Goal: Task Accomplishment & Management: Manage account settings

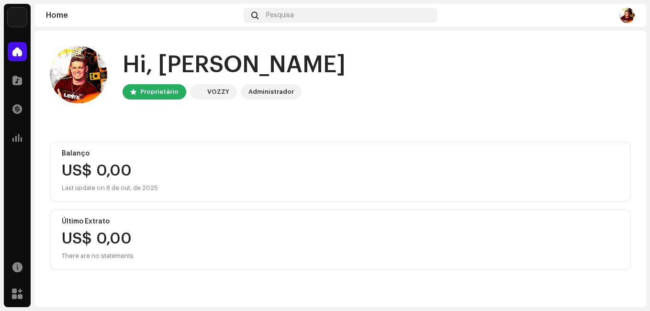
click at [406, 94] on div "Hi, [PERSON_NAME] Proprietário VOZZY Administrador" at bounding box center [340, 74] width 581 height 57
click at [13, 78] on span at bounding box center [17, 81] width 10 height 8
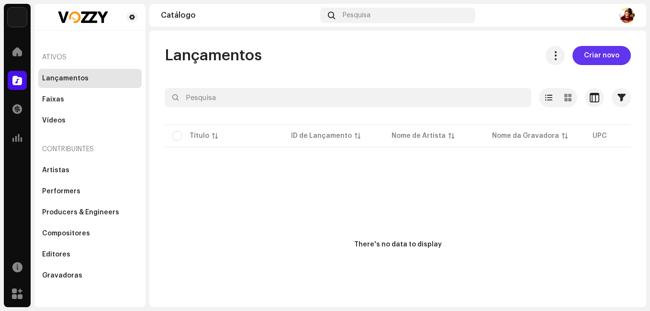
click at [603, 53] on span "Criar novo" at bounding box center [601, 55] width 35 height 19
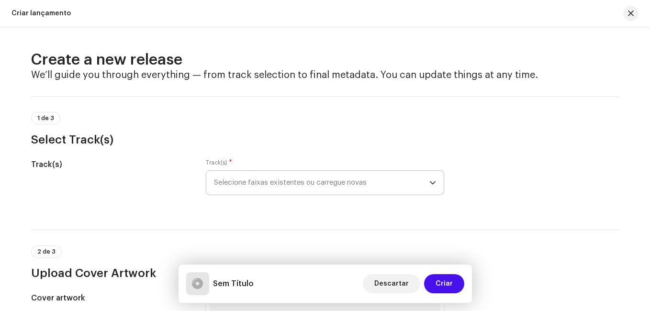
click at [304, 185] on span "Selecione faixas existentes ou carregue novas" at bounding box center [321, 183] width 215 height 24
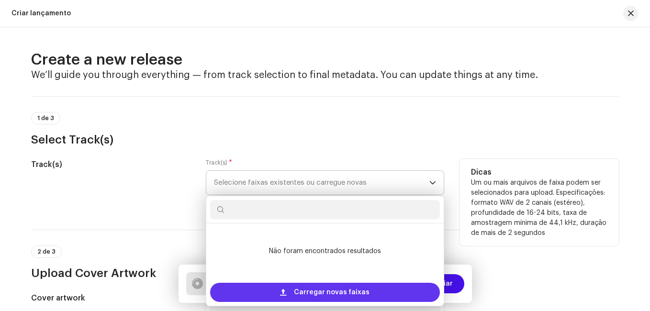
click at [290, 290] on div "Carregar novas faixas" at bounding box center [325, 292] width 230 height 19
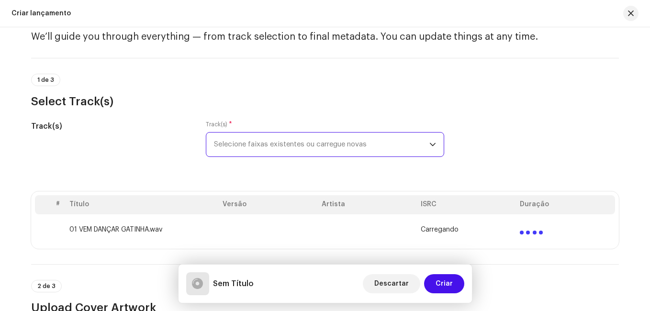
scroll to position [96, 0]
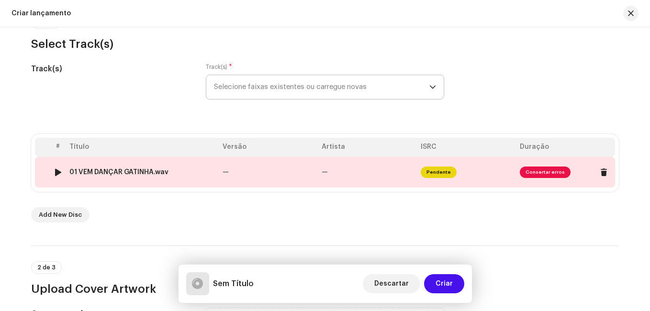
click at [535, 171] on span "Consertar erros" at bounding box center [545, 172] width 51 height 11
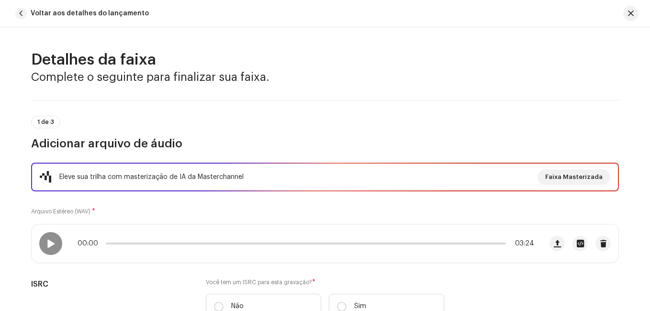
scroll to position [448, 0]
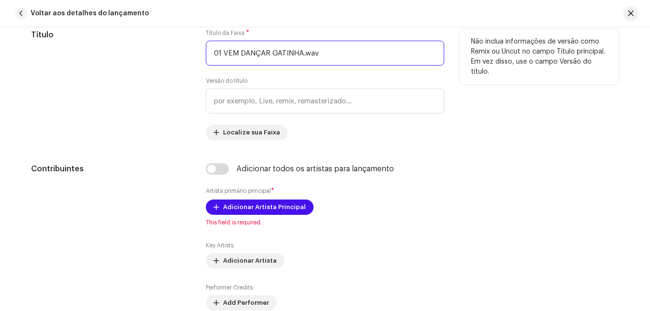
click at [321, 55] on input "01 VEM DANÇAR GATINHA.wav" at bounding box center [325, 53] width 238 height 25
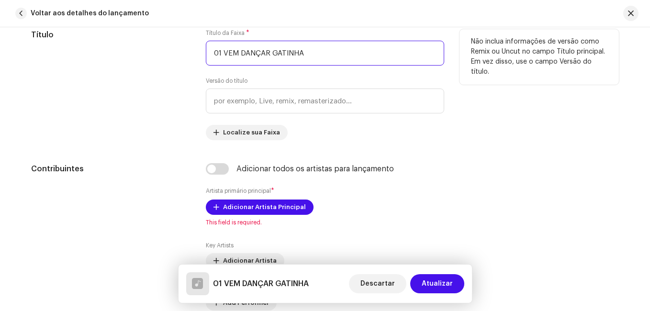
type input "01 VEM DANÇAR GATINHA"
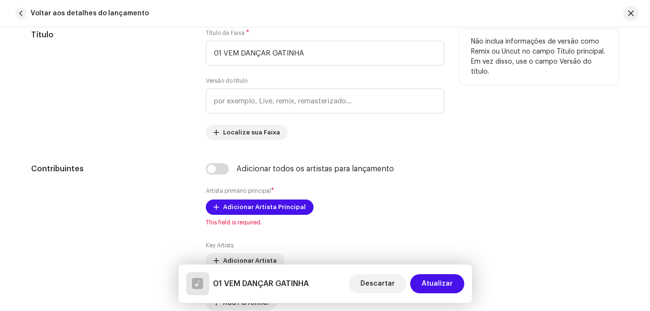
click at [322, 74] on div "Título da Faixa * 01 VEM DANÇAR GATINHA Versão do título Localize sua Faixa" at bounding box center [325, 84] width 238 height 111
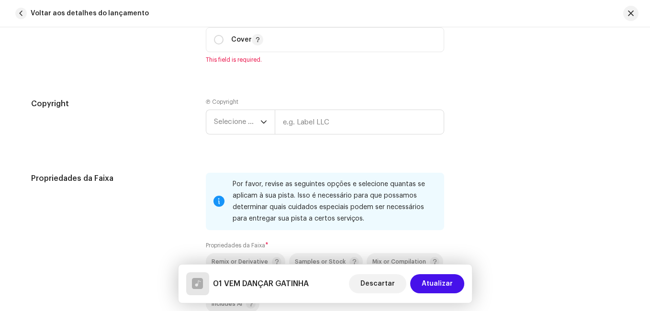
scroll to position [1166, 0]
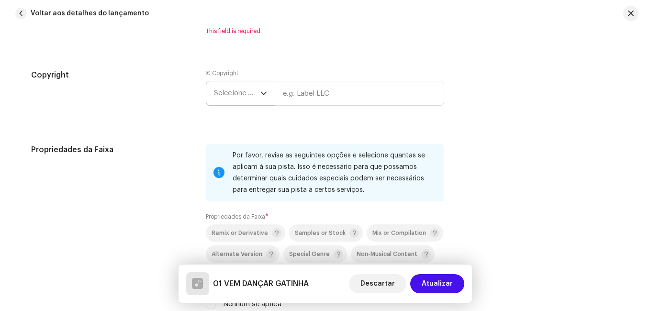
click at [261, 93] on icon "dropdown trigger" at bounding box center [263, 93] width 7 height 7
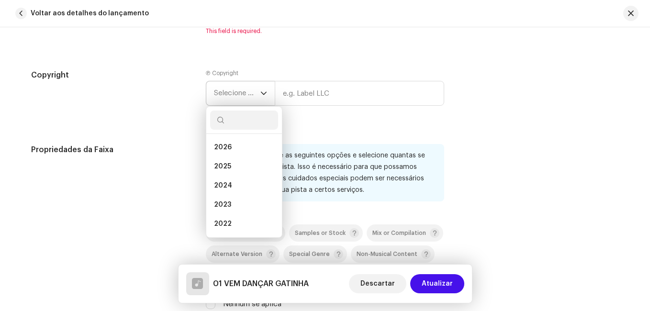
click at [261, 93] on icon "dropdown trigger" at bounding box center [263, 93] width 7 height 7
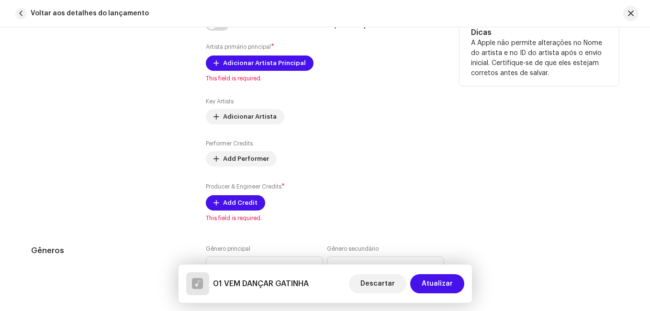
scroll to position [592, 0]
click at [245, 205] on span "Add Credit" at bounding box center [240, 203] width 34 height 19
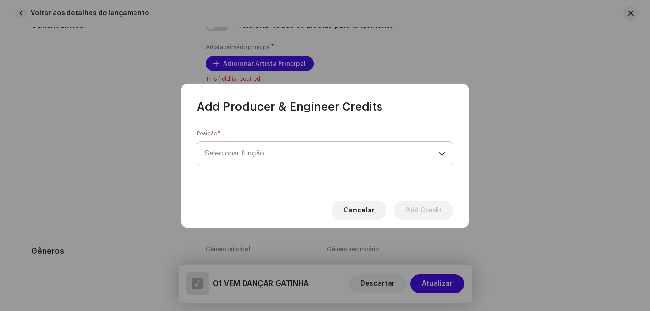
click at [294, 151] on span "Selecionar função" at bounding box center [322, 154] width 234 height 24
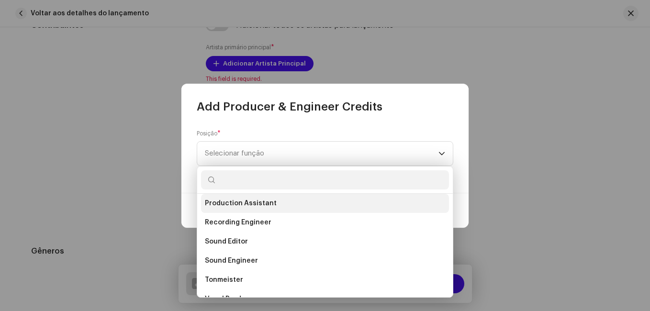
scroll to position [421, 0]
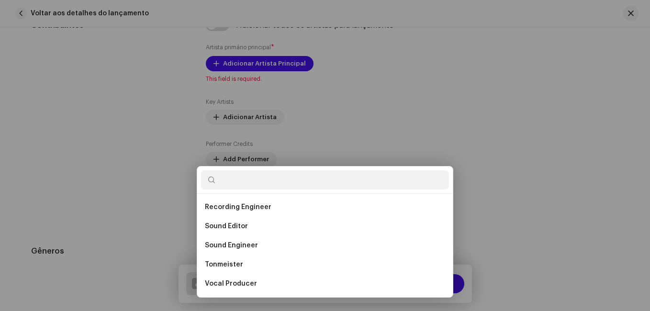
click at [511, 160] on div "Add Producer & Engineer Credits Posição * Selecionar função Cancelar Add Credit" at bounding box center [325, 155] width 650 height 311
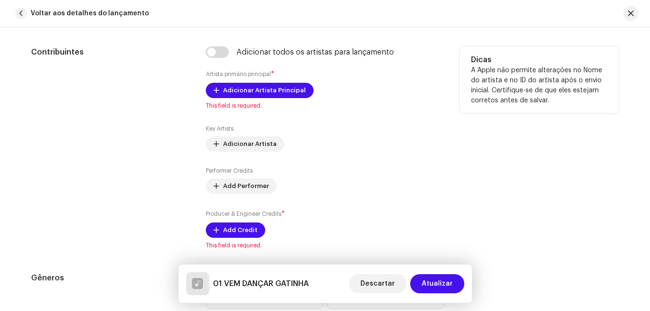
scroll to position [544, 0]
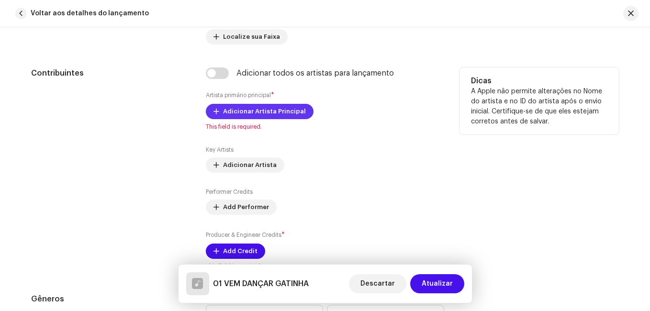
click at [253, 114] on span "Adicionar Artista Principal" at bounding box center [264, 111] width 83 height 19
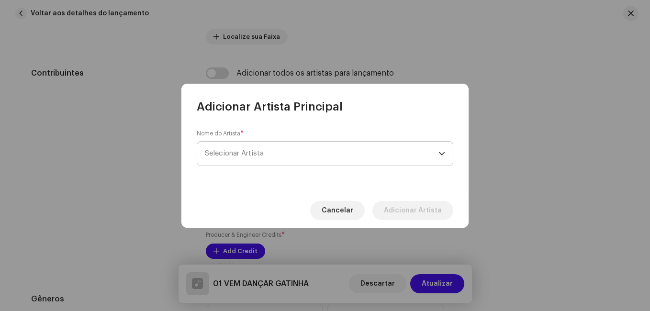
click at [236, 157] on span "Selecionar Artista" at bounding box center [322, 154] width 234 height 24
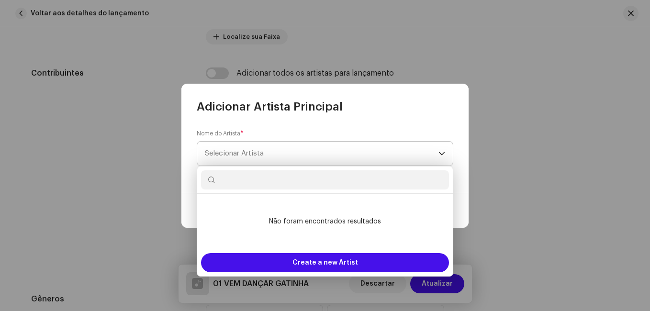
type input "g"
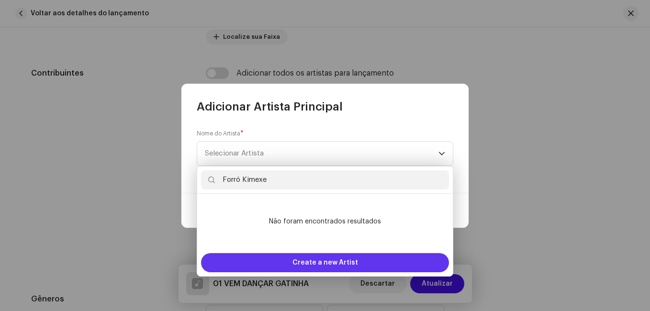
type input "Forró Kimexe"
click at [296, 265] on span "Create a new Artist" at bounding box center [325, 262] width 66 height 19
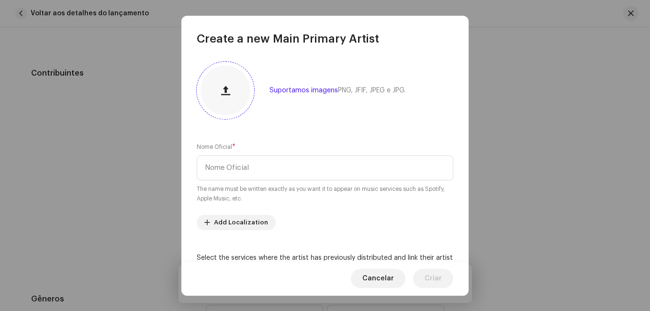
click at [227, 98] on button "button" at bounding box center [225, 90] width 23 height 23
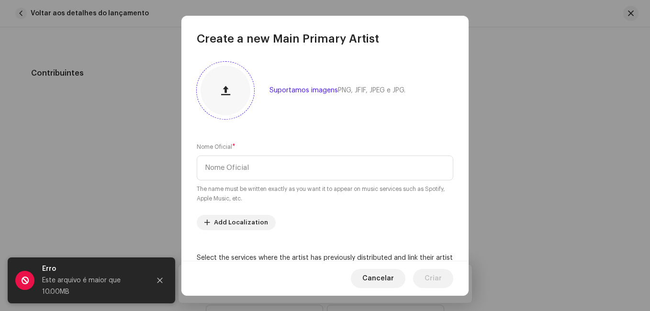
click at [230, 96] on button "button" at bounding box center [225, 90] width 23 height 23
click at [159, 282] on icon "Close" at bounding box center [159, 280] width 7 height 7
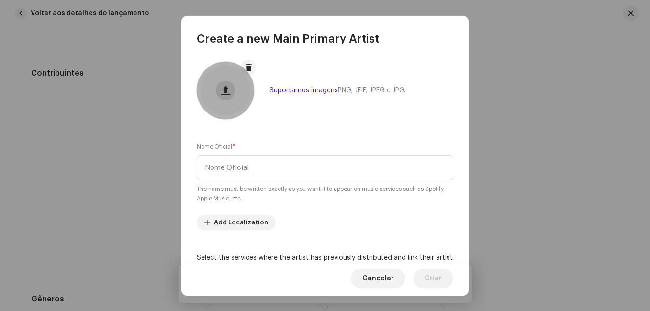
click at [225, 91] on span at bounding box center [225, 91] width 9 height 8
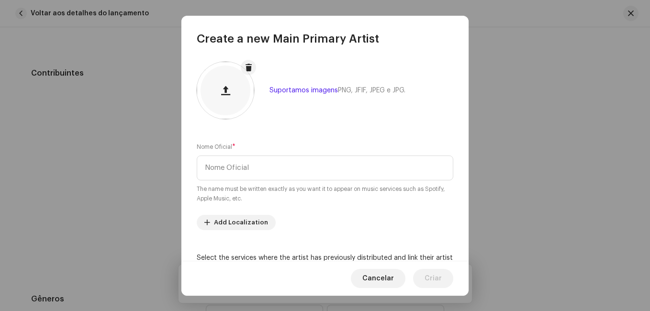
click at [338, 128] on div "Suportamos imagens PNG, JFIF, JPEG e JPG. Nome Oficial * The name must be writt…" at bounding box center [324, 153] width 287 height 214
click at [254, 166] on input "text" at bounding box center [325, 168] width 256 height 25
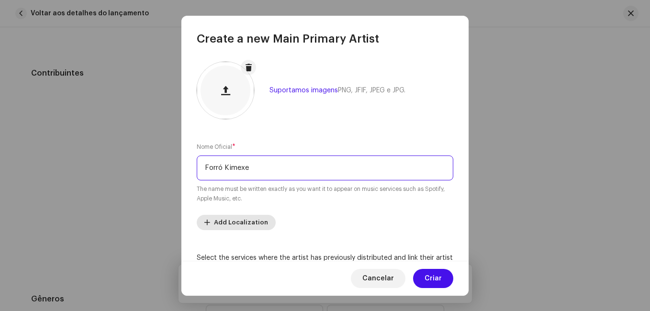
type input "Forró Kimexe"
click at [251, 223] on span "Add Localization" at bounding box center [241, 222] width 54 height 19
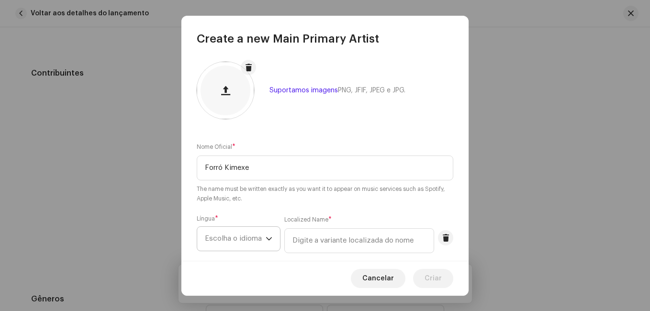
click at [260, 240] on span "Escolha o idioma" at bounding box center [235, 239] width 61 height 24
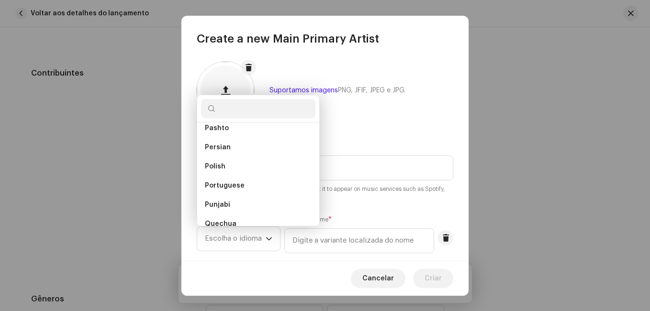
scroll to position [2551, 0]
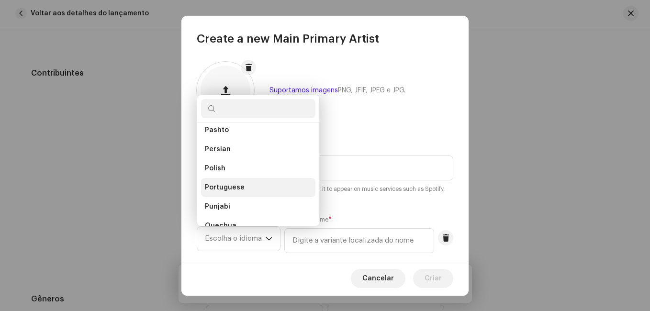
click at [241, 186] on span "Portuguese" at bounding box center [225, 188] width 40 height 10
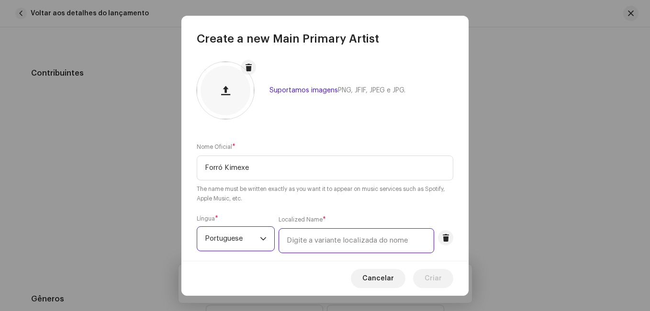
click at [339, 240] on input "text" at bounding box center [356, 240] width 156 height 25
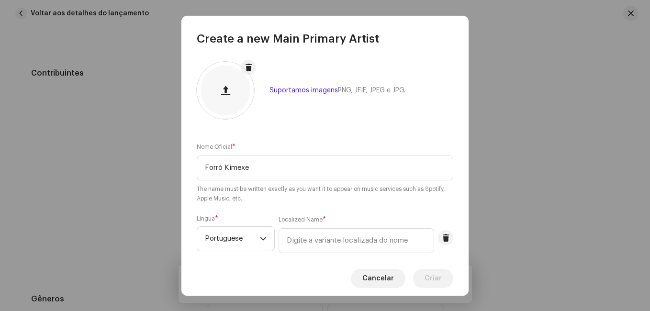
click at [291, 264] on div "Cancelar Criar" at bounding box center [324, 278] width 287 height 35
click at [275, 263] on div "Cancelar Criar" at bounding box center [324, 278] width 287 height 35
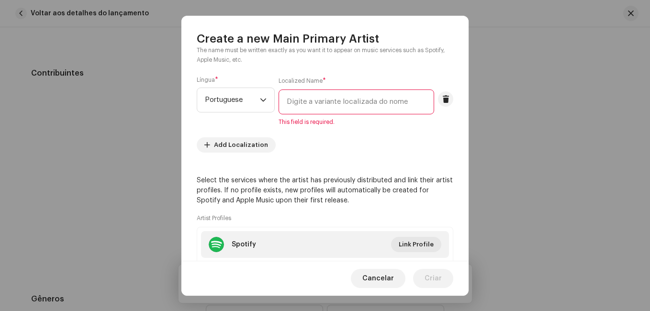
scroll to position [133, 0]
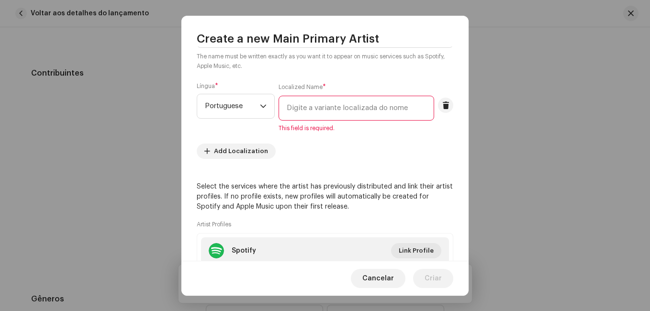
click at [303, 117] on input "text" at bounding box center [356, 108] width 156 height 25
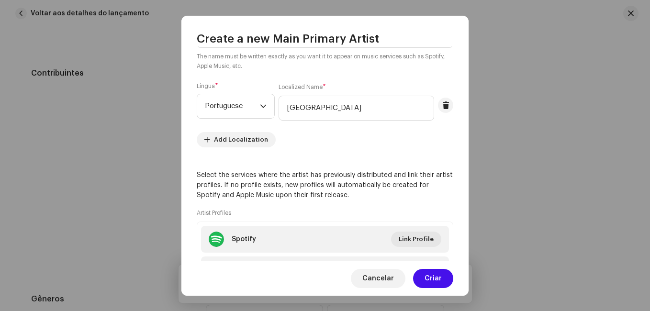
click at [313, 151] on div "Suportamos imagens PNG, JFIF, JPEG e JPG. Nome Oficial * Forró Kimexe The name …" at bounding box center [324, 153] width 287 height 214
click at [289, 106] on input "[GEOGRAPHIC_DATA]" at bounding box center [356, 108] width 156 height 25
type input "[GEOGRAPHIC_DATA]"
click at [310, 140] on re-m-artist-locales-form "Língua * Portuguese Localized Name * [GEOGRAPHIC_DATA] Add Localization" at bounding box center [325, 114] width 256 height 65
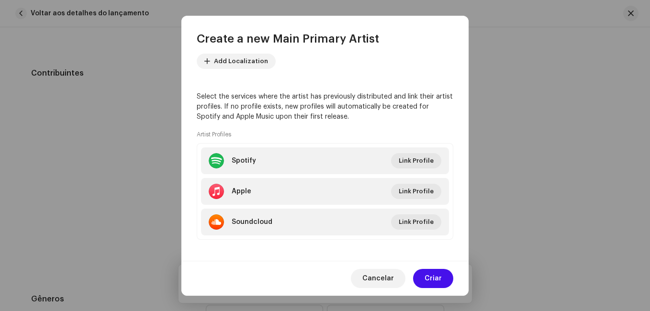
scroll to position [217, 0]
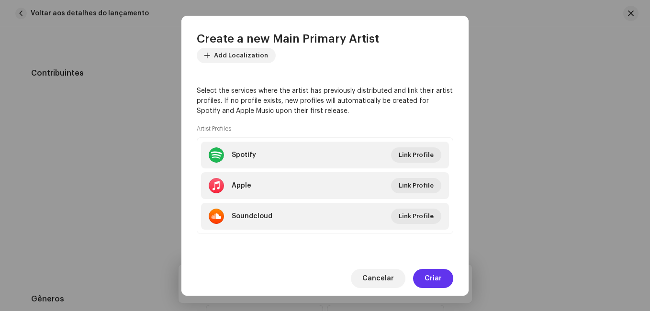
click at [436, 278] on span "Criar" at bounding box center [432, 278] width 17 height 19
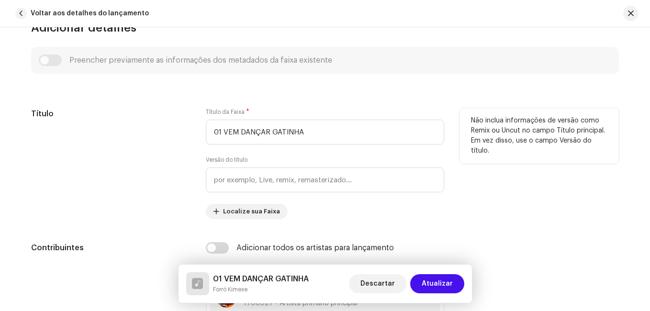
scroll to position [353, 0]
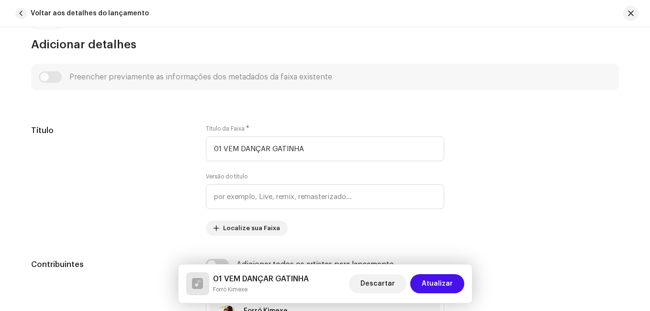
click at [44, 77] on div "Preencher previamente as informações dos metadados da faixa existente" at bounding box center [325, 76] width 572 height 11
click at [49, 79] on div "Preencher previamente as informações dos metadados da faixa existente" at bounding box center [325, 76] width 572 height 11
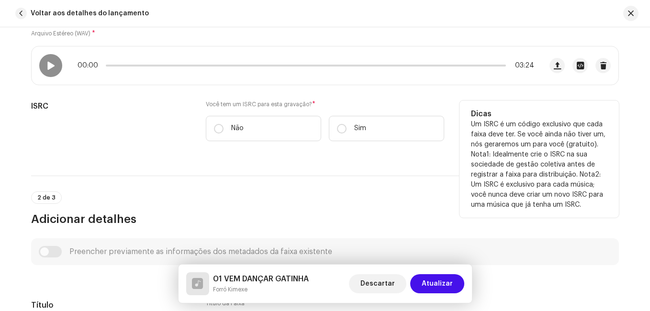
scroll to position [161, 0]
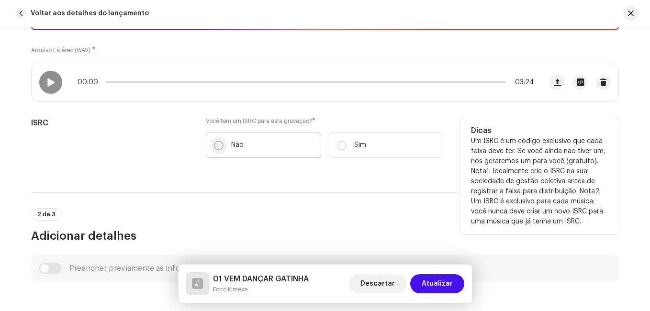
click at [215, 147] on input "Não" at bounding box center [219, 146] width 10 height 10
radio input "true"
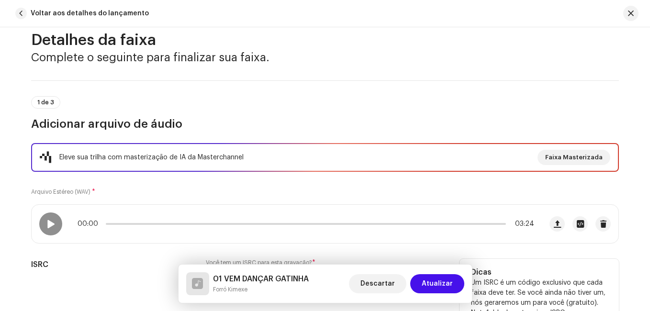
scroll to position [18, 0]
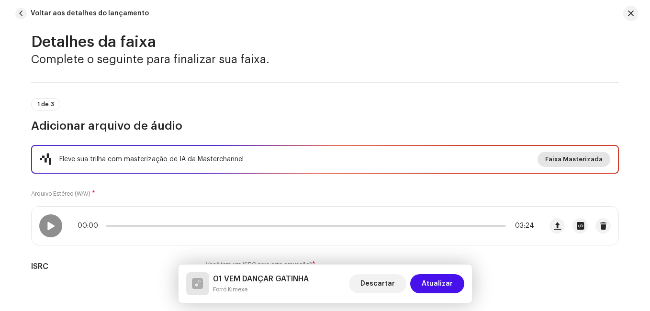
click at [549, 162] on span "Faixa Masterizada" at bounding box center [573, 159] width 57 height 19
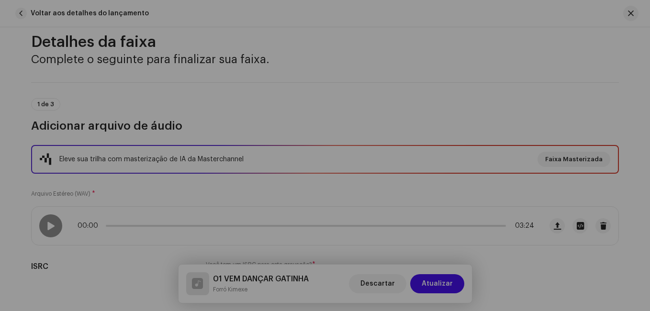
click at [531, 34] on div "Masterize Sua Faixa com IA Experimente a diferença do áudio de nível profission…" at bounding box center [325, 155] width 650 height 311
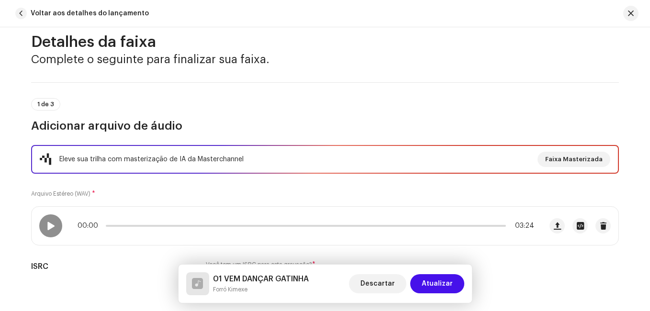
click at [243, 162] on div "Eleve sua trilha com masterização de IA da Masterchannel Faixa Masterizada" at bounding box center [325, 159] width 570 height 15
click at [550, 162] on span "Faixa Masterizada" at bounding box center [573, 159] width 57 height 19
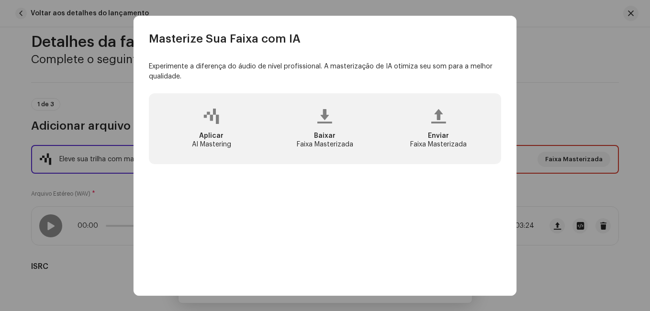
click at [319, 134] on span "Baixar" at bounding box center [325, 136] width 22 height 7
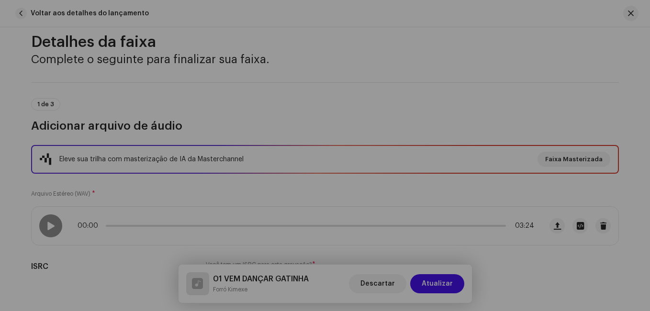
click at [538, 37] on div "Masterize Sua Faixa com IA Experimente a diferença do áudio de nível profission…" at bounding box center [325, 155] width 650 height 311
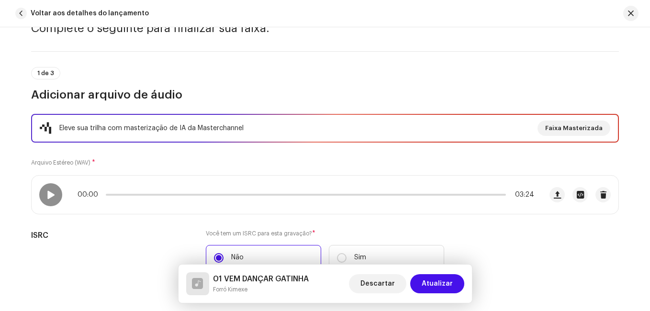
scroll to position [66, 0]
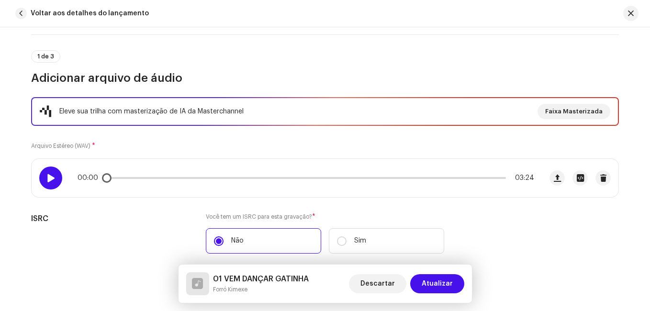
click at [51, 177] on span at bounding box center [50, 178] width 8 height 8
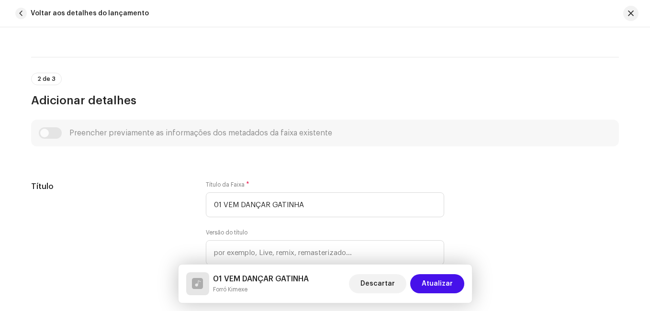
scroll to position [401, 0]
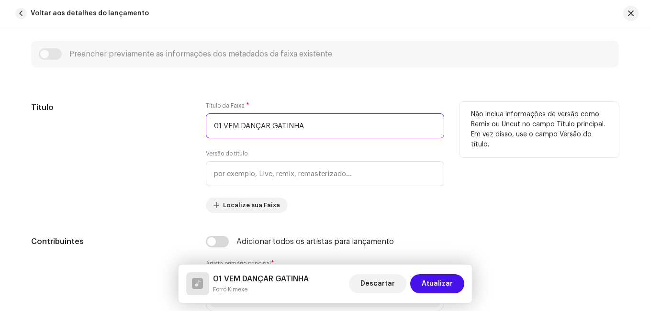
drag, startPoint x: 220, startPoint y: 130, endPoint x: 201, endPoint y: 129, distance: 19.1
click at [202, 129] on div "Título Título da Faixa * 01 VEM DANÇAR GATINHA Versão do título Localize sua Fa…" at bounding box center [325, 157] width 588 height 111
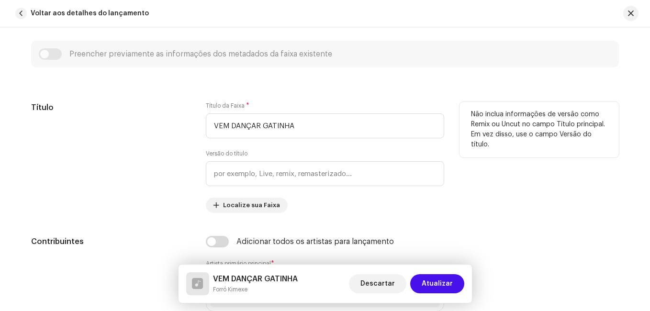
type input "VEM DANÇAR GATINHA"
click at [201, 131] on div "Título Título da Faixa * VEM DANÇAR GATINHA Versão do título Localize sua Faixa…" at bounding box center [325, 157] width 588 height 111
click at [141, 170] on div "Título" at bounding box center [110, 157] width 159 height 111
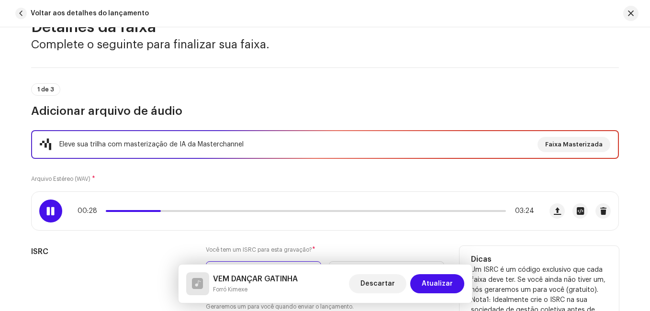
scroll to position [144, 0]
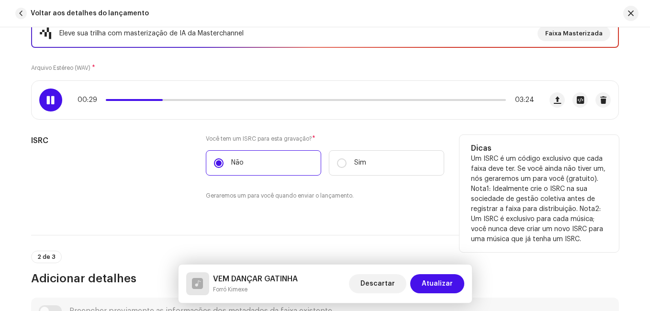
click at [110, 210] on div "ISRC" at bounding box center [110, 173] width 159 height 77
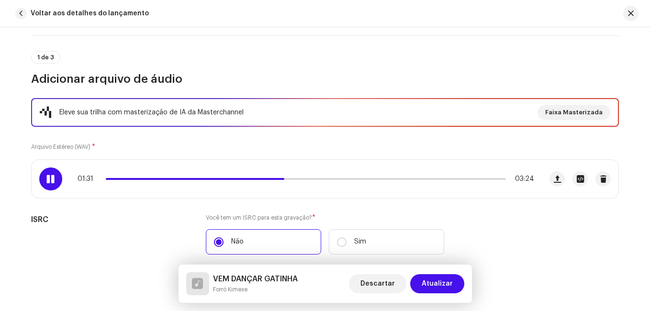
scroll to position [48, 0]
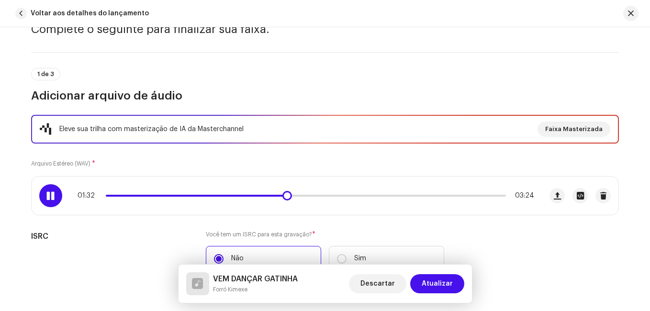
click at [51, 195] on span at bounding box center [50, 196] width 8 height 8
click at [46, 194] on span at bounding box center [50, 196] width 8 height 8
click at [437, 282] on span "Atualizar" at bounding box center [437, 283] width 31 height 19
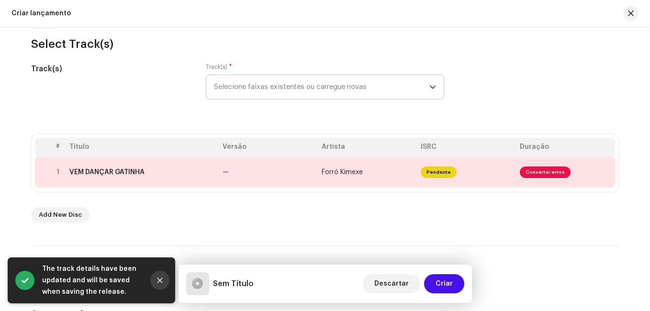
click at [154, 279] on button "Close" at bounding box center [159, 280] width 19 height 19
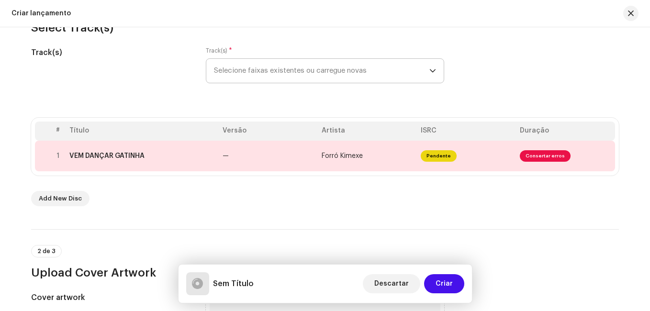
scroll to position [96, 0]
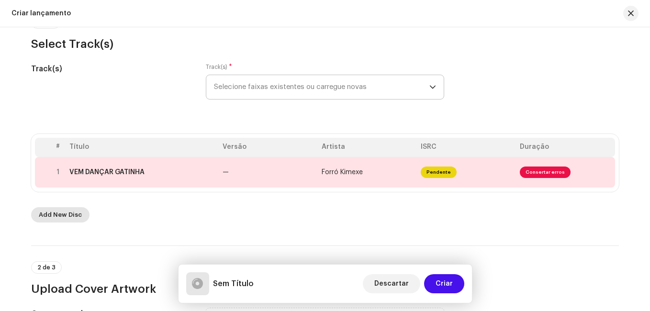
click at [62, 213] on span "Add New Disc" at bounding box center [60, 214] width 43 height 19
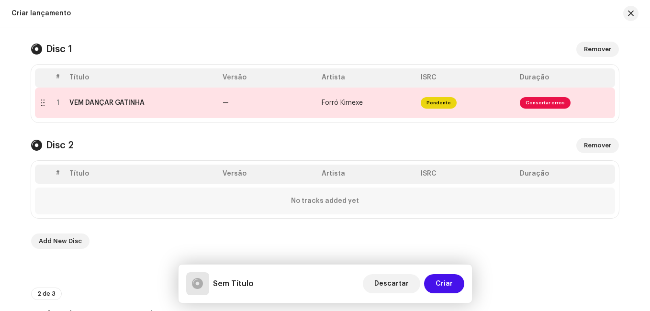
scroll to position [191, 0]
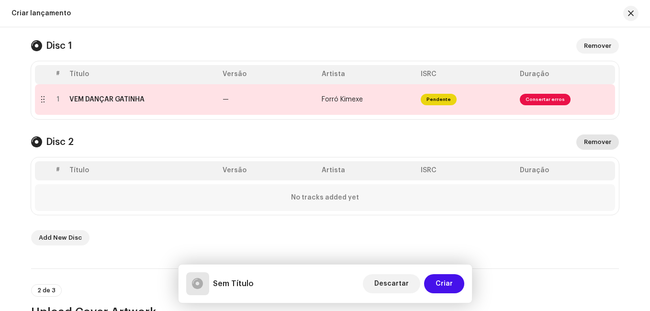
drag, startPoint x: 601, startPoint y: 143, endPoint x: 580, endPoint y: 141, distance: 21.1
click at [601, 142] on span "Remover" at bounding box center [597, 142] width 27 height 19
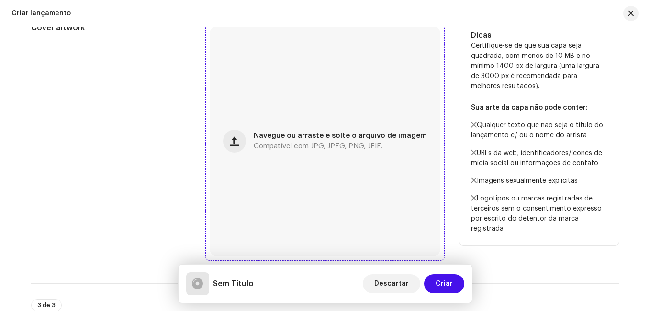
scroll to position [383, 0]
click at [235, 137] on span "button" at bounding box center [234, 140] width 9 height 8
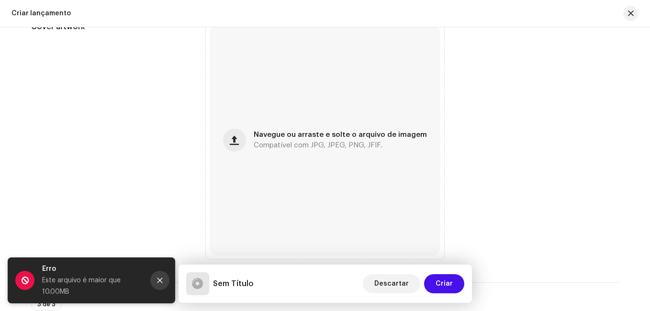
click at [162, 278] on icon "Close" at bounding box center [159, 280] width 5 height 5
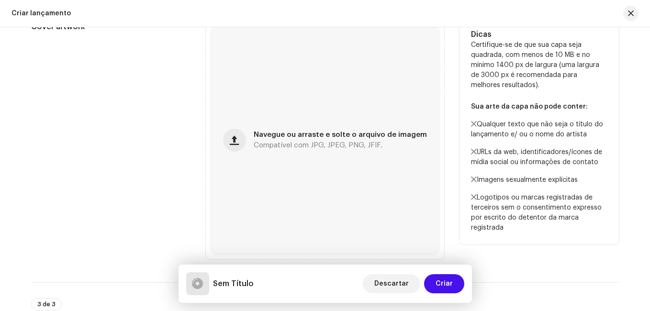
scroll to position [335, 0]
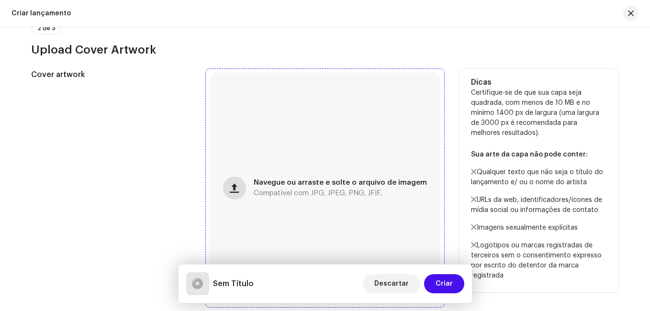
click at [238, 191] on span "button" at bounding box center [234, 188] width 9 height 8
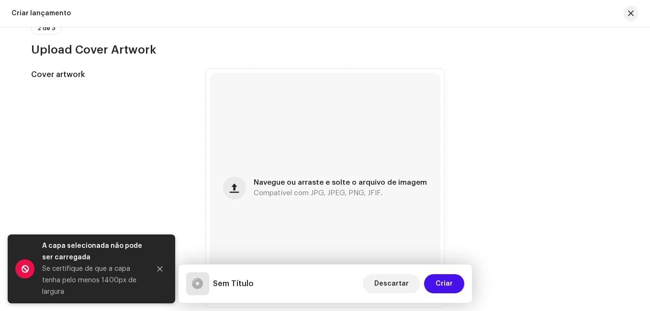
click at [162, 267] on icon "Close" at bounding box center [159, 269] width 5 height 5
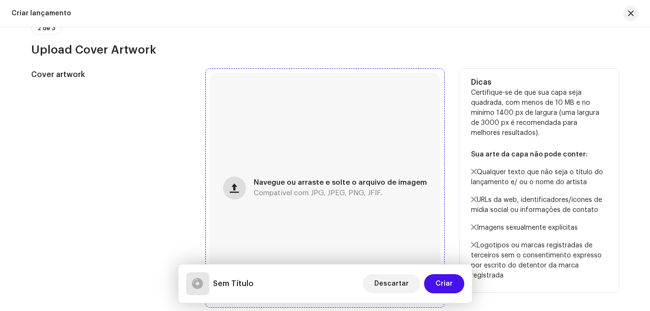
click at [234, 187] on span "button" at bounding box center [234, 188] width 9 height 8
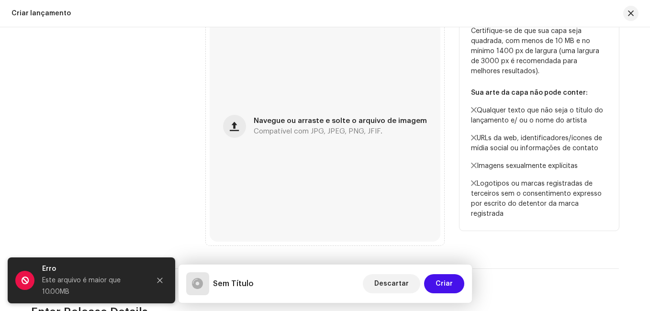
scroll to position [383, 0]
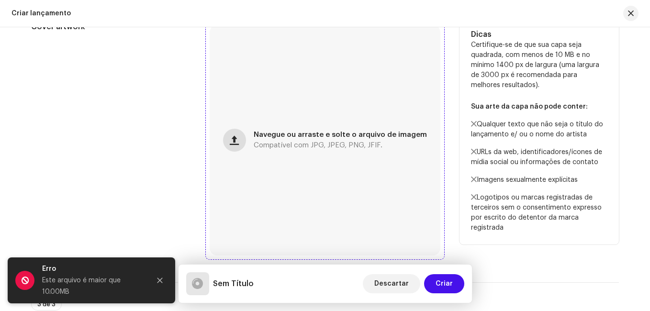
click at [236, 142] on span "button" at bounding box center [234, 140] width 9 height 8
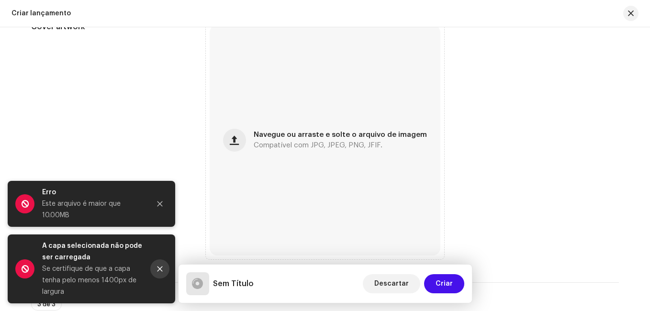
click at [160, 272] on icon "Close" at bounding box center [159, 269] width 7 height 7
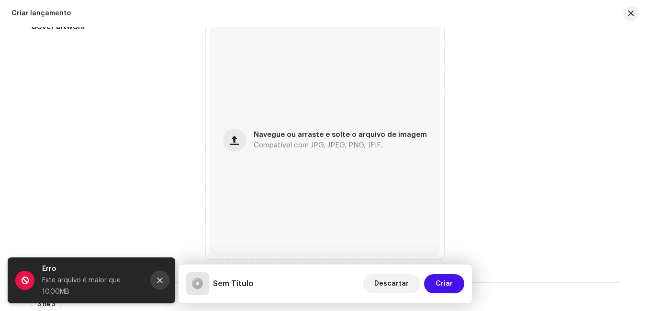
click at [156, 281] on button "Close" at bounding box center [159, 280] width 19 height 19
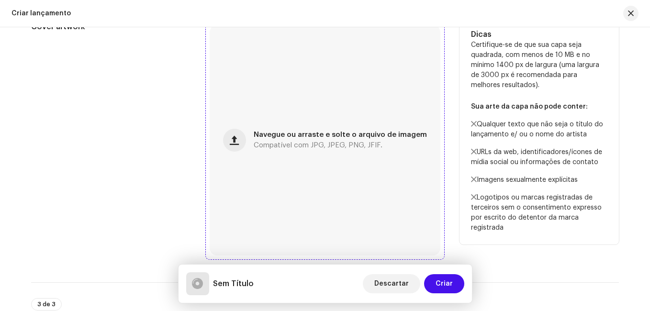
click at [274, 142] on span "Compatível com JPG, JPEG, PNG, JFIF." at bounding box center [318, 145] width 129 height 7
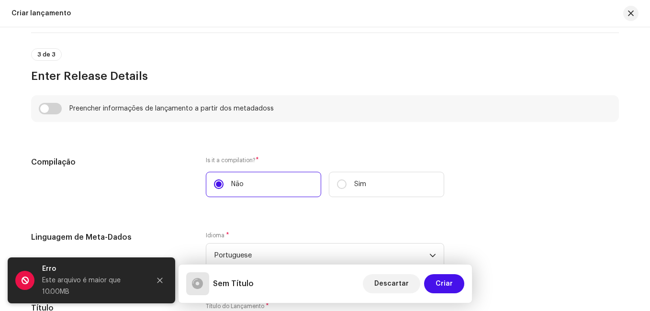
scroll to position [622, 0]
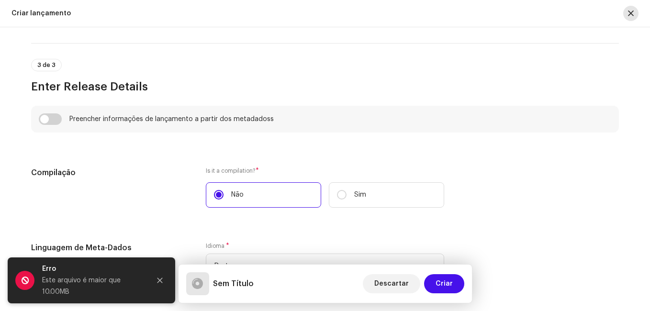
click at [629, 14] on span "button" at bounding box center [631, 14] width 6 height 8
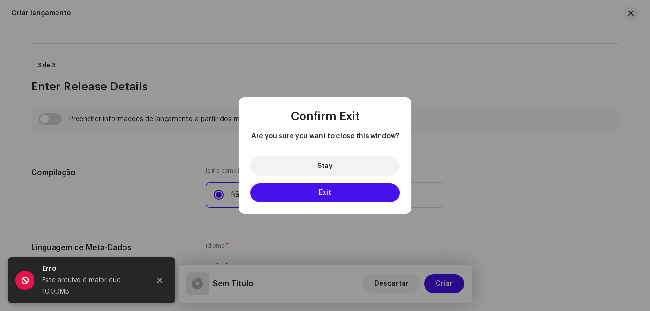
click at [338, 195] on button "Exit" at bounding box center [324, 192] width 149 height 19
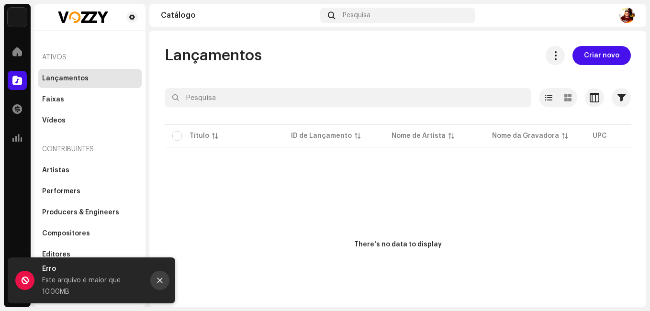
click at [162, 283] on icon "Close" at bounding box center [159, 280] width 7 height 7
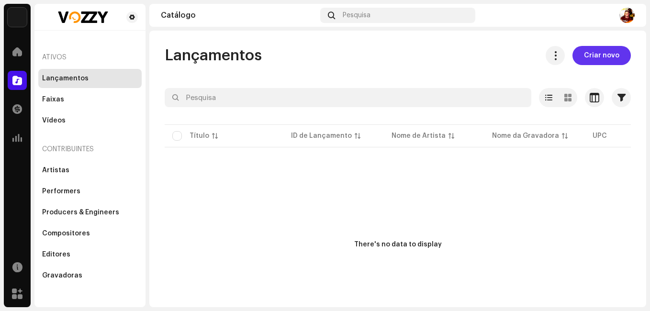
click at [594, 55] on span "Criar novo" at bounding box center [601, 55] width 35 height 19
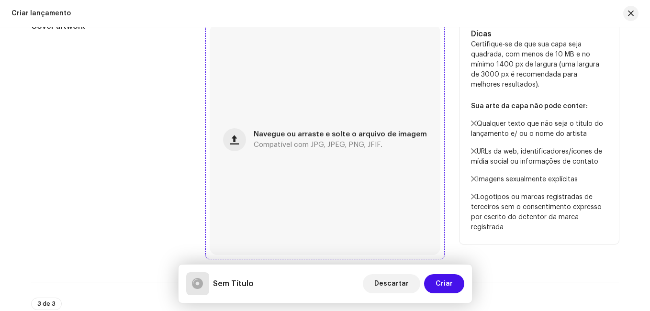
scroll to position [287, 0]
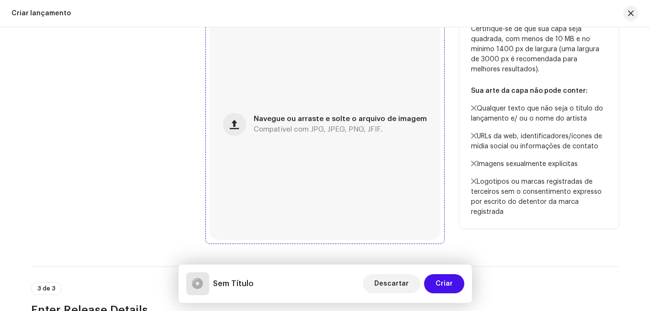
click at [294, 123] on div "Navegue ou arraste e solte o arquivo de imagem Compatível com JPG, JPEG, PNG, J…" at bounding box center [340, 124] width 173 height 17
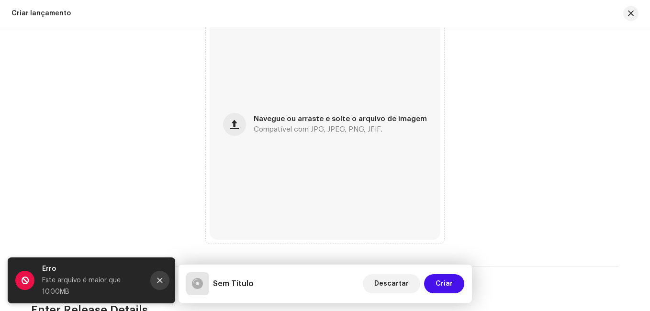
click at [159, 283] on icon "Close" at bounding box center [159, 280] width 7 height 7
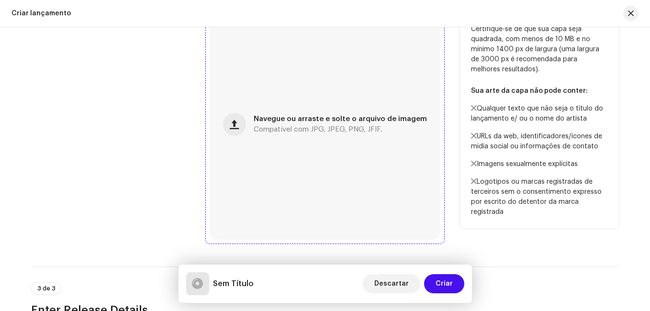
click at [297, 126] on span "Compatível com JPG, JPEG, PNG, JFIF." at bounding box center [318, 129] width 129 height 7
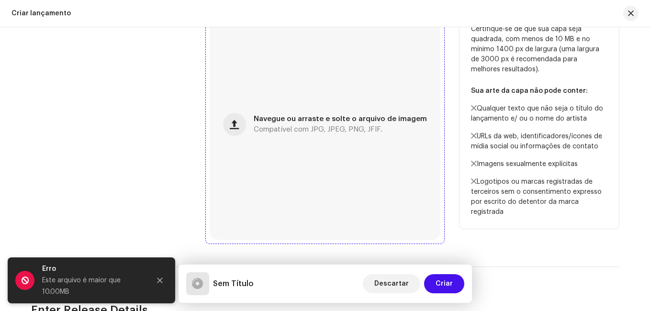
click at [300, 127] on span "Compatível com JPG, JPEG, PNG, JFIF." at bounding box center [318, 129] width 129 height 7
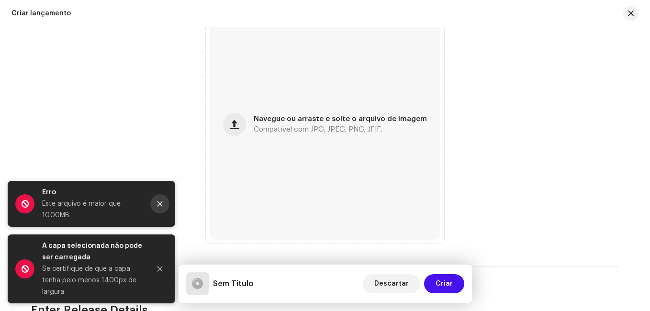
click at [155, 204] on button "Close" at bounding box center [159, 203] width 19 height 19
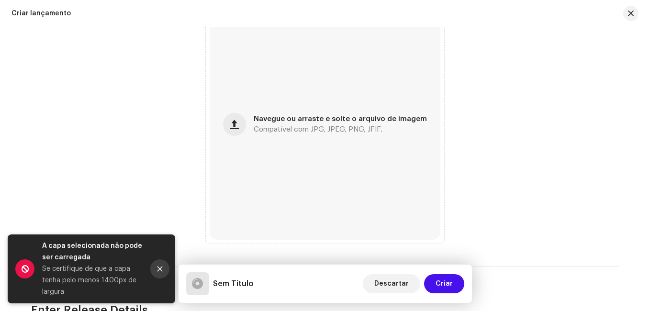
click at [157, 267] on icon "Close" at bounding box center [159, 269] width 5 height 5
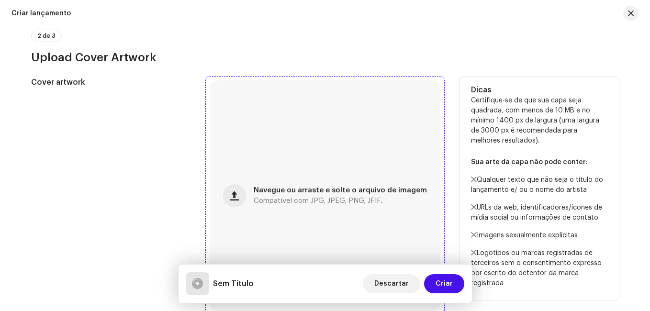
scroll to position [239, 0]
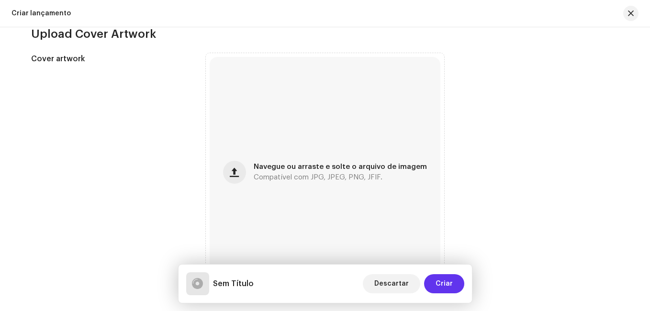
click at [448, 283] on span "Criar" at bounding box center [443, 283] width 17 height 19
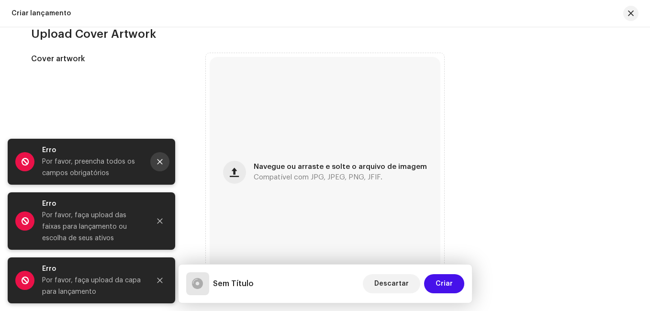
click at [161, 164] on icon "Close" at bounding box center [159, 161] width 5 height 5
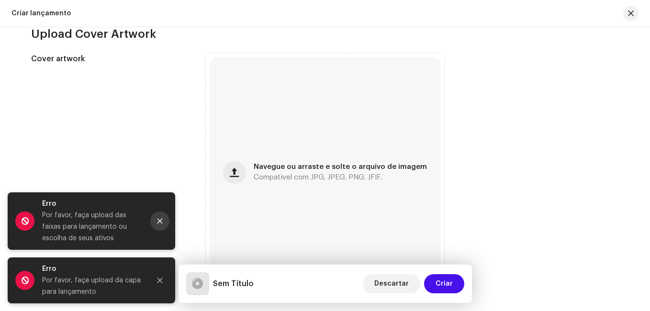
click at [161, 222] on icon "Close" at bounding box center [159, 221] width 5 height 5
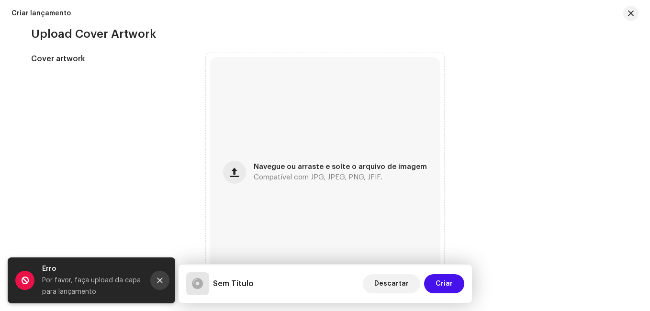
click at [161, 277] on icon "Close" at bounding box center [159, 280] width 7 height 7
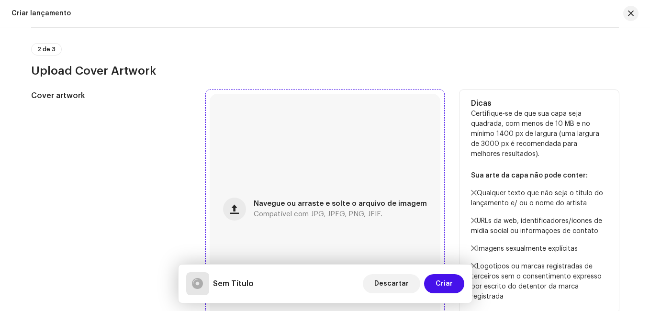
scroll to position [191, 0]
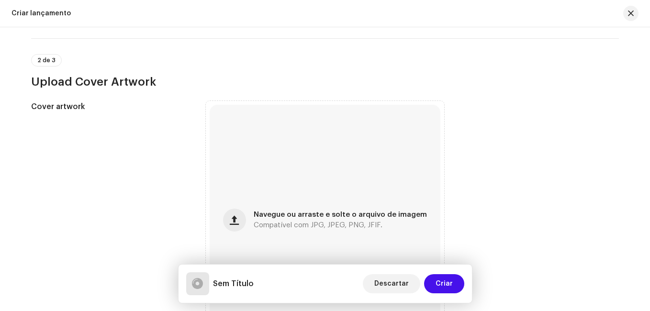
click at [200, 284] on div at bounding box center [197, 284] width 11 height 0
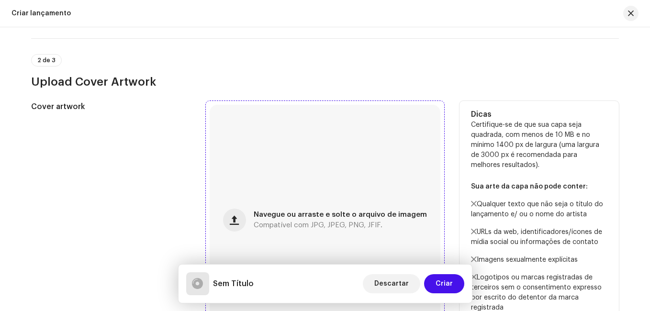
scroll to position [0, 0]
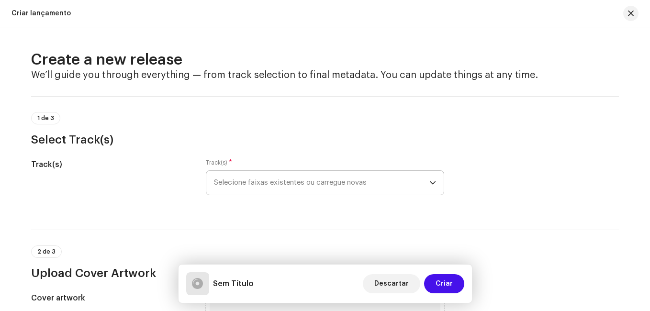
click at [309, 182] on span "Selecione faixas existentes ou carregue novas" at bounding box center [321, 183] width 215 height 24
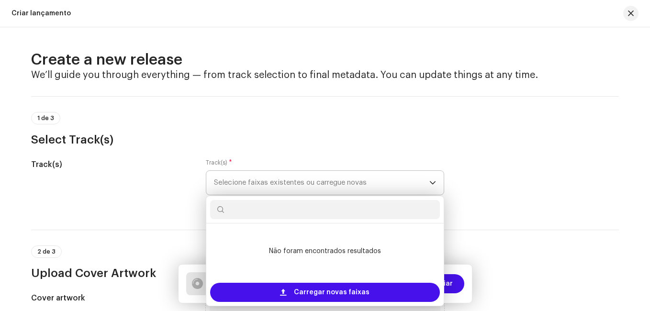
click at [430, 182] on icon "dropdown trigger" at bounding box center [433, 182] width 6 height 3
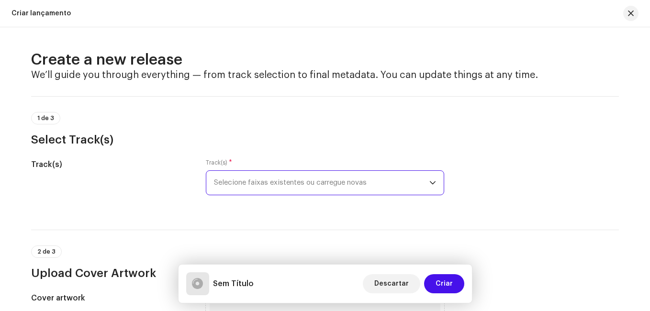
click at [499, 177] on div "Track(s) Track(s) * Selecione faixas existentes ou carregue novas" at bounding box center [325, 183] width 588 height 48
click at [629, 14] on span "button" at bounding box center [631, 14] width 6 height 8
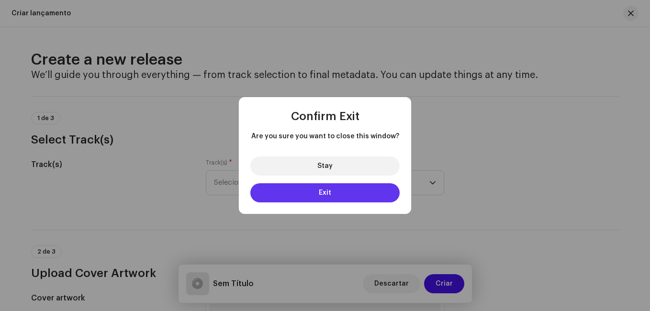
click at [345, 195] on button "Exit" at bounding box center [324, 192] width 149 height 19
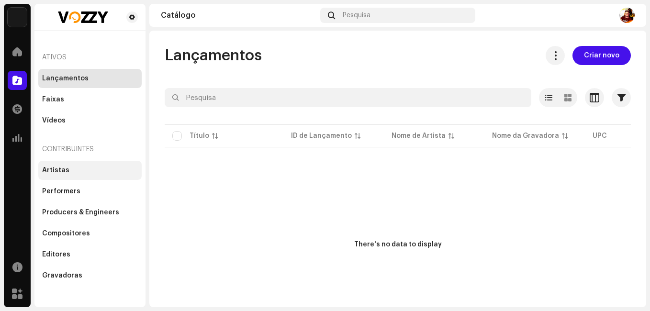
click at [49, 171] on div "Artistas" at bounding box center [55, 171] width 27 height 8
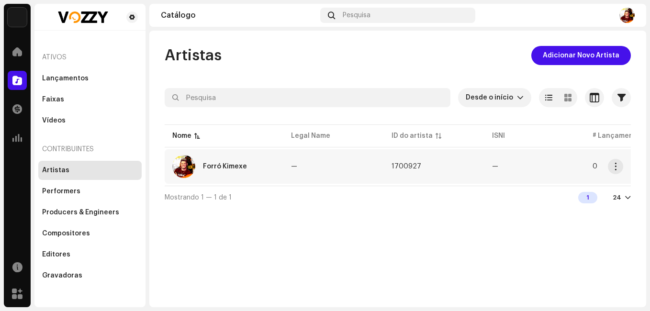
click at [275, 171] on div "Forró Kimexe" at bounding box center [223, 166] width 103 height 23
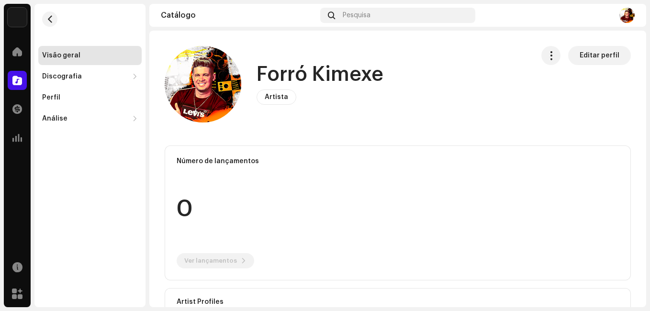
click at [68, 57] on div "Visão geral" at bounding box center [61, 56] width 38 height 8
click at [16, 54] on span at bounding box center [17, 52] width 10 height 8
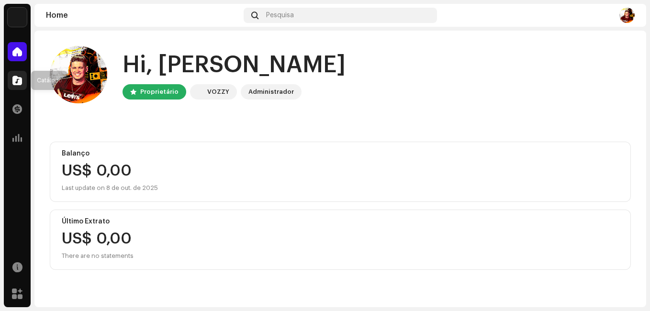
click at [20, 82] on span at bounding box center [17, 81] width 10 height 8
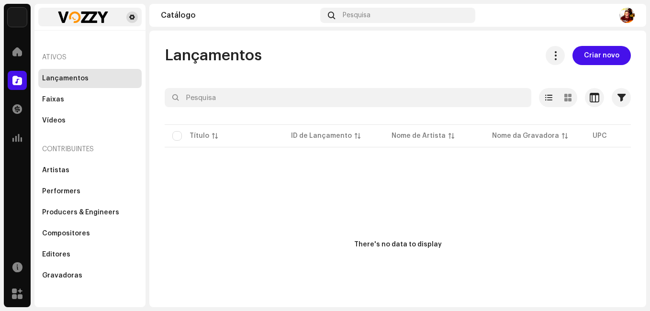
click at [131, 16] on span at bounding box center [132, 17] width 6 height 8
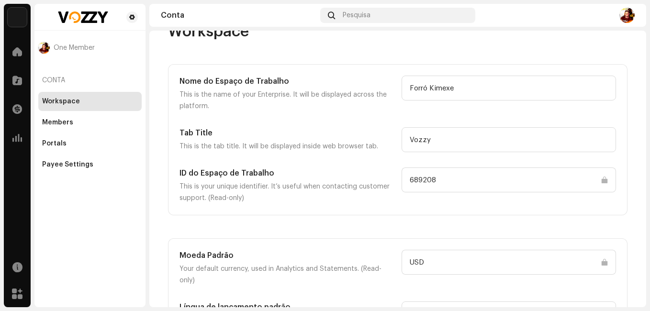
scroll to position [43, 0]
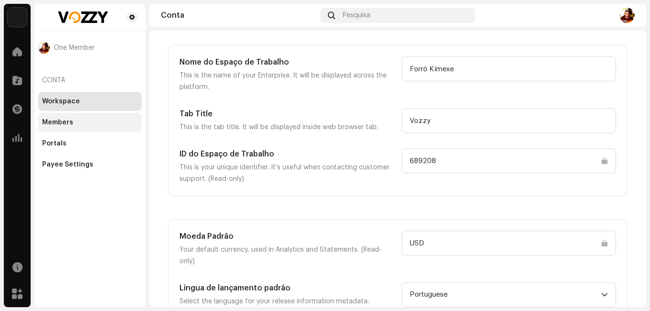
click at [86, 121] on div "Members" at bounding box center [90, 123] width 96 height 8
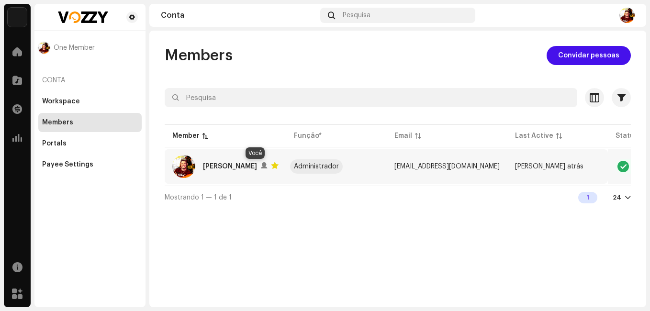
click at [261, 165] on div at bounding box center [264, 166] width 6 height 8
click at [628, 201] on div at bounding box center [628, 198] width 6 height 8
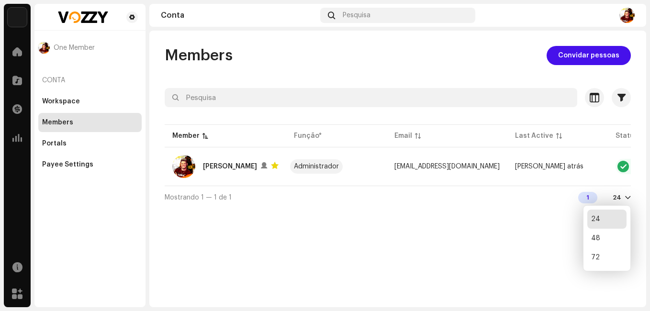
click at [628, 200] on div at bounding box center [628, 198] width 6 height 8
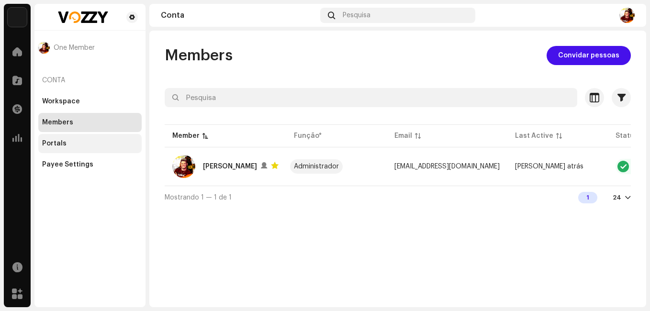
click at [60, 144] on div "Portals" at bounding box center [54, 144] width 24 height 8
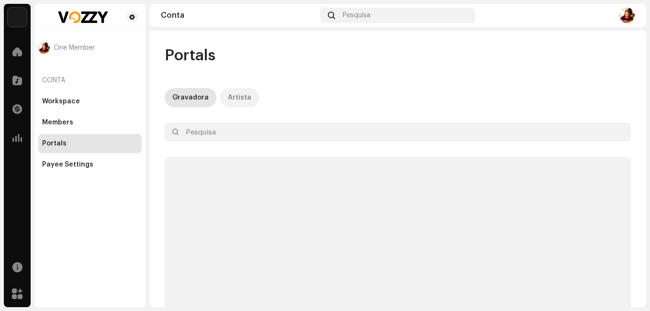
click at [234, 96] on div "Artista" at bounding box center [239, 97] width 23 height 19
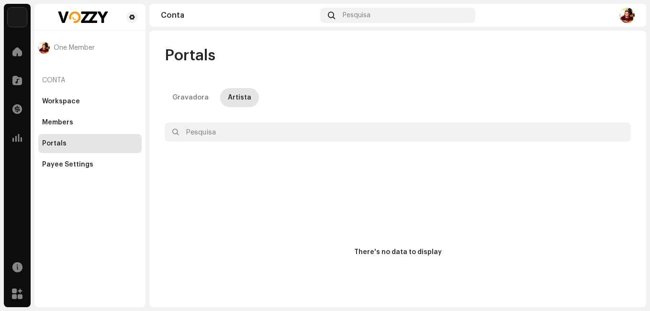
click at [191, 96] on div "Gravadora" at bounding box center [190, 97] width 36 height 19
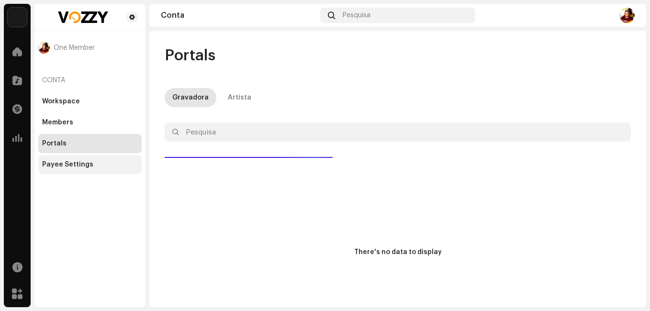
click at [79, 165] on div "Payee Settings" at bounding box center [67, 165] width 51 height 8
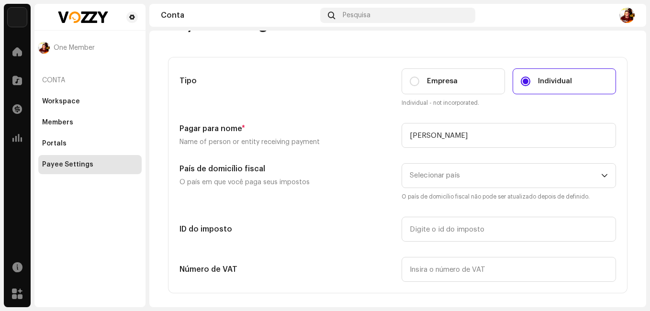
scroll to position [48, 0]
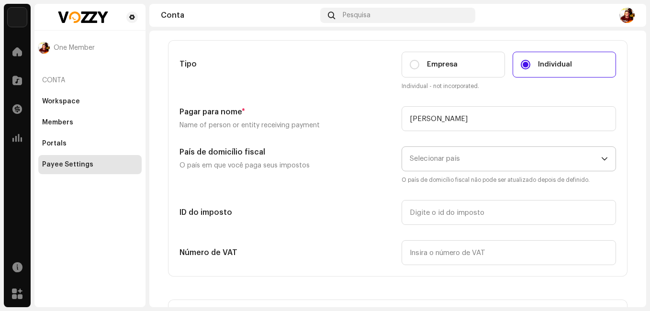
click at [435, 160] on span "Selecionar país" at bounding box center [435, 158] width 50 height 7
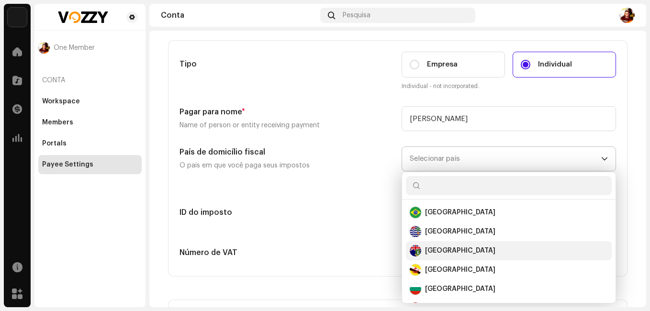
scroll to position [526, 0]
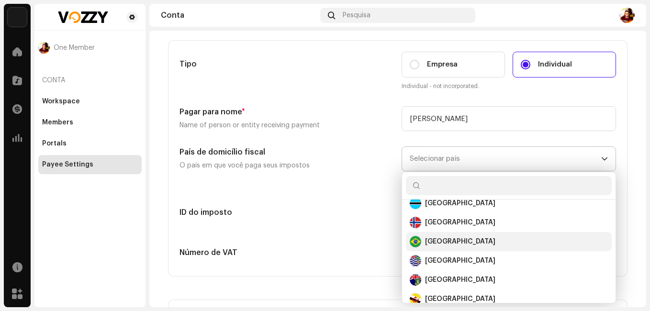
click at [448, 246] on div "[GEOGRAPHIC_DATA]" at bounding box center [509, 241] width 198 height 11
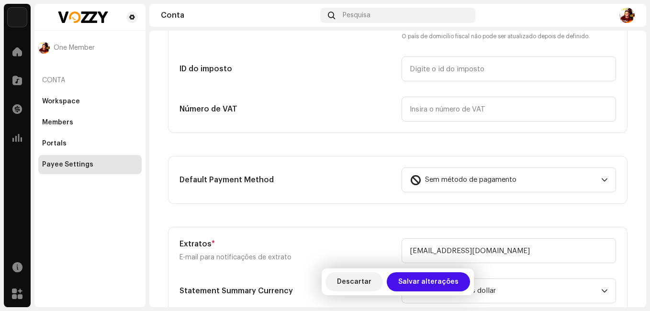
scroll to position [239, 0]
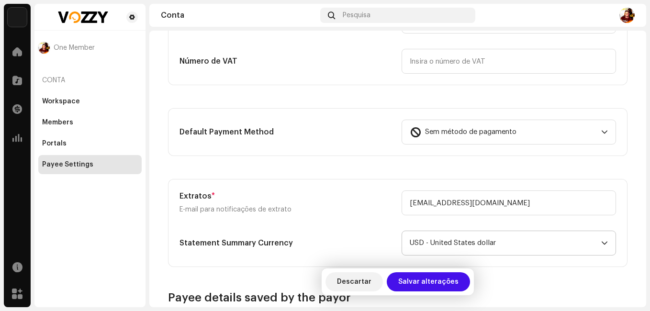
click at [499, 242] on span "USD - United States dollar" at bounding box center [505, 243] width 191 height 24
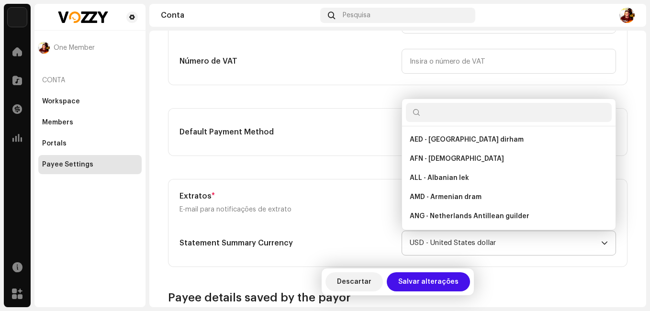
scroll to position [2063, 0]
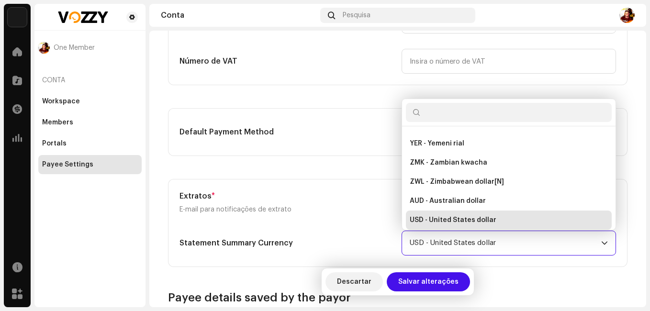
click at [499, 242] on span "USD - United States dollar" at bounding box center [505, 243] width 191 height 24
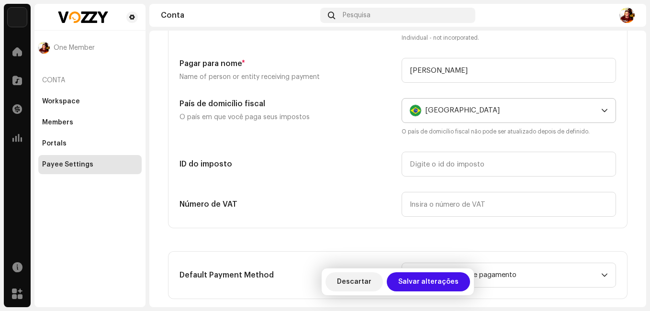
scroll to position [96, 0]
click at [446, 156] on input "text" at bounding box center [508, 164] width 214 height 25
type input "01902408144"
click at [449, 202] on input "text" at bounding box center [508, 204] width 214 height 25
click at [346, 278] on span "Descartar" at bounding box center [354, 281] width 34 height 19
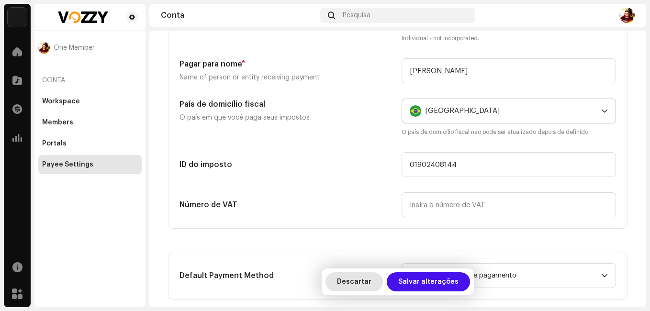
type input "[PERSON_NAME]"
type input "[EMAIL_ADDRESS][DOMAIN_NAME]"
type input "Forró Kimexe"
type input "756522"
type input "USD"
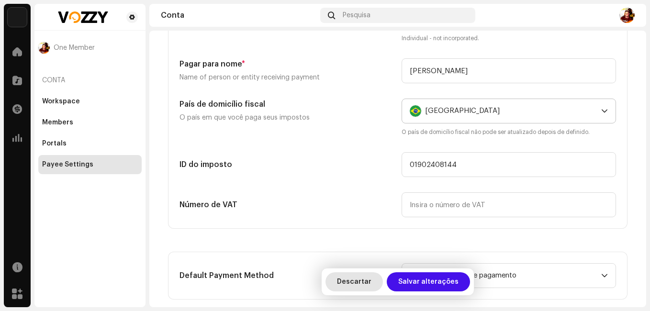
type input "100"
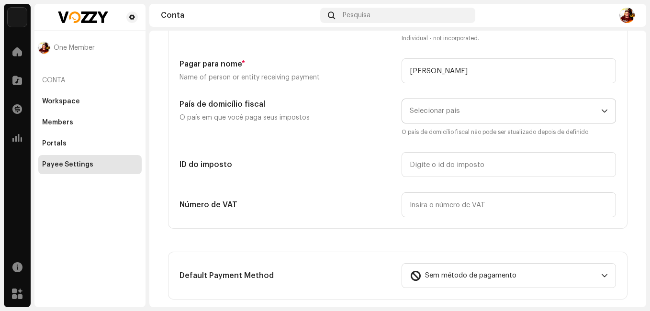
click at [467, 114] on span "Selecionar país" at bounding box center [505, 111] width 191 height 24
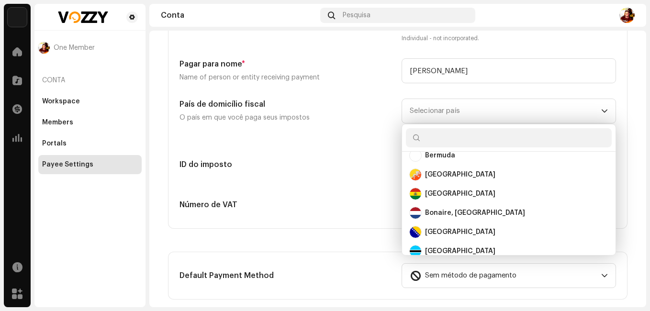
scroll to position [526, 0]
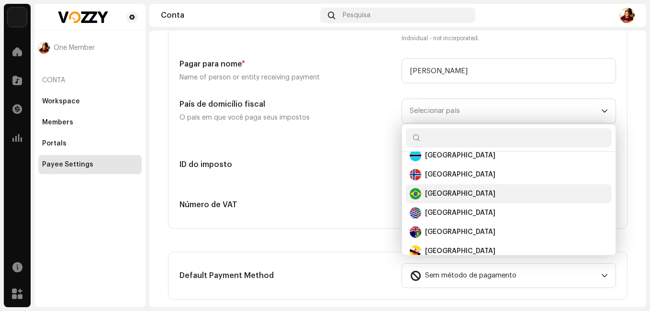
click at [441, 197] on div "[GEOGRAPHIC_DATA]" at bounding box center [509, 193] width 198 height 11
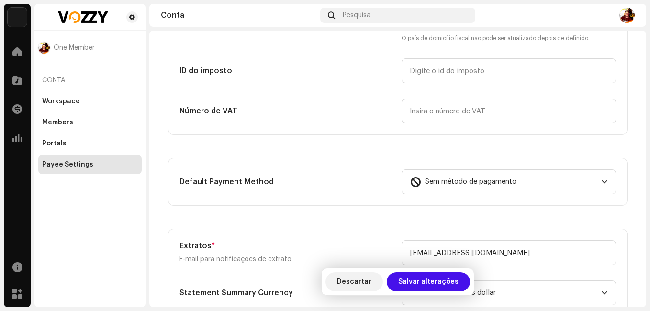
scroll to position [191, 0]
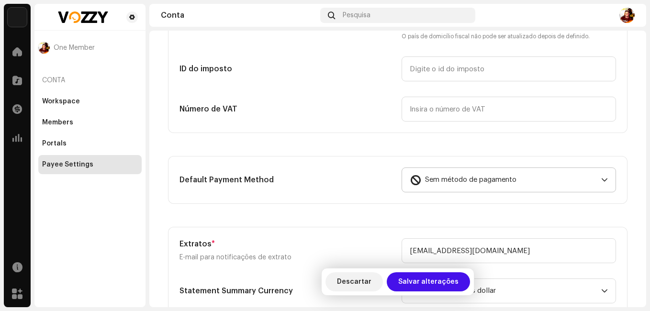
click at [489, 184] on span "Sem método de pagamento" at bounding box center [470, 180] width 91 height 24
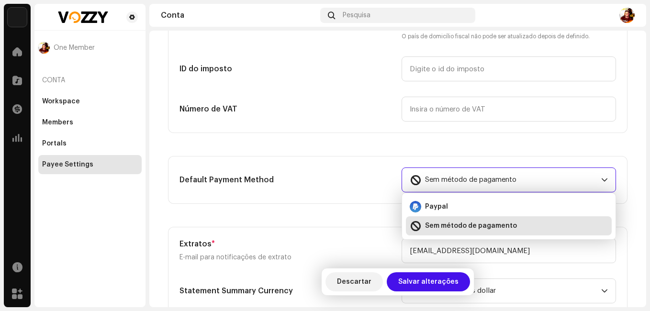
click at [491, 182] on span "Sem método de pagamento" at bounding box center [470, 180] width 91 height 24
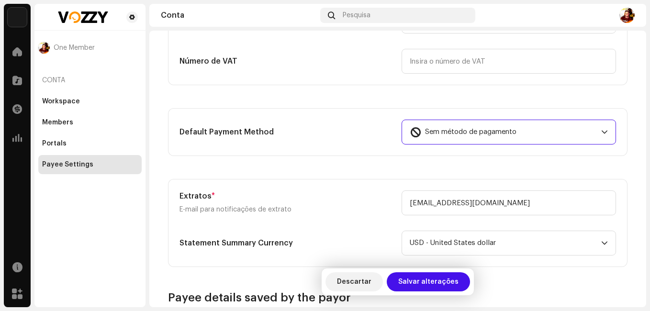
scroll to position [287, 0]
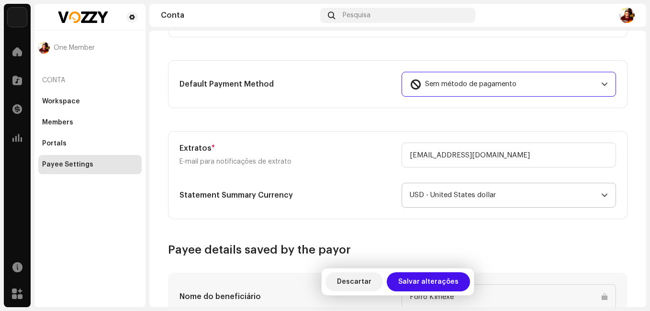
click at [492, 194] on span "USD - United States dollar" at bounding box center [505, 195] width 191 height 24
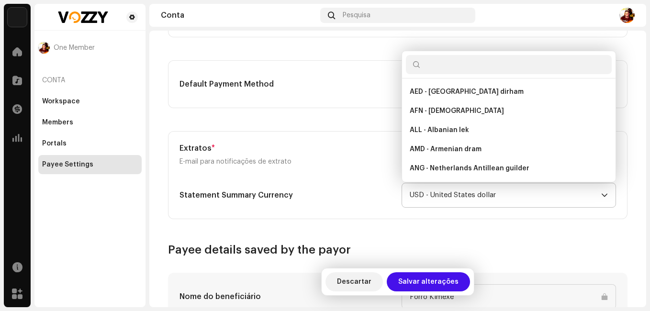
scroll to position [2063, 0]
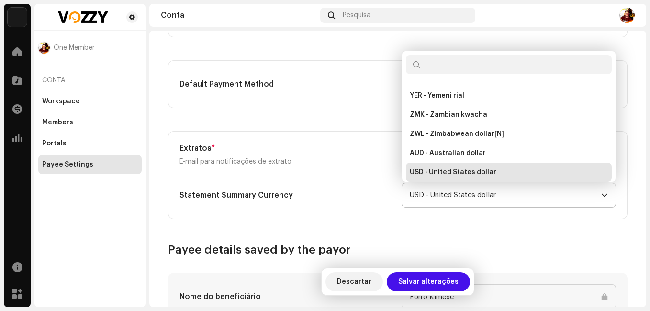
click at [492, 194] on span "USD - United States dollar" at bounding box center [505, 195] width 191 height 24
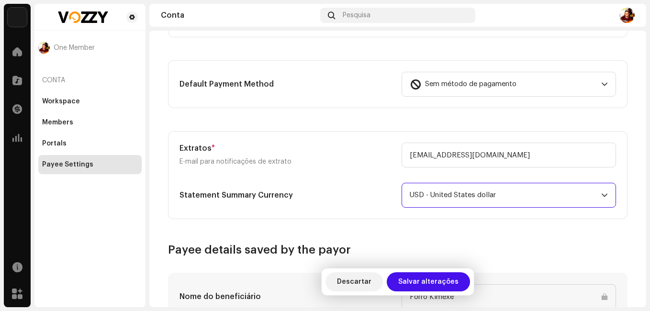
click at [489, 195] on span "USD - United States dollar" at bounding box center [505, 195] width 191 height 24
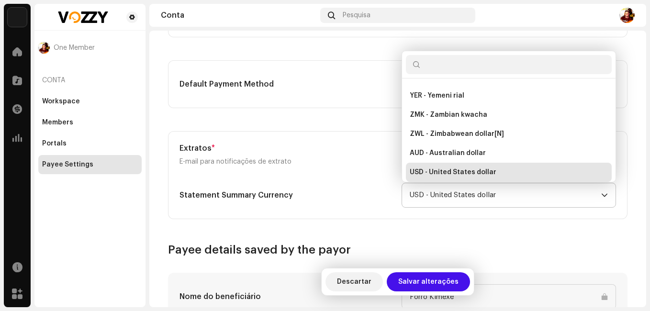
click at [489, 195] on span "USD - United States dollar" at bounding box center [505, 195] width 191 height 24
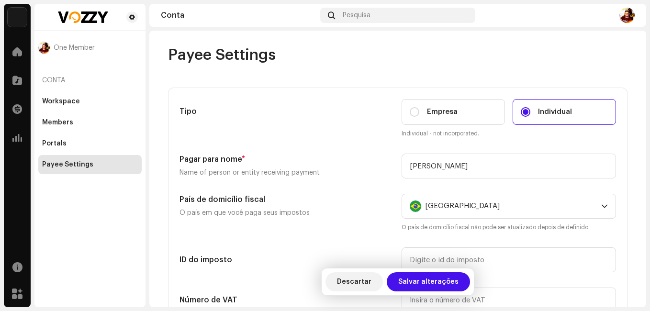
scroll to position [0, 0]
click at [50, 97] on div "Workspace" at bounding box center [89, 101] width 103 height 19
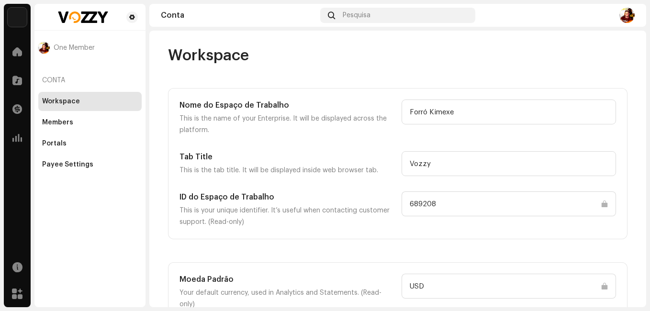
click at [51, 78] on div "Conta" at bounding box center [89, 80] width 103 height 23
click at [11, 46] on div at bounding box center [17, 51] width 19 height 19
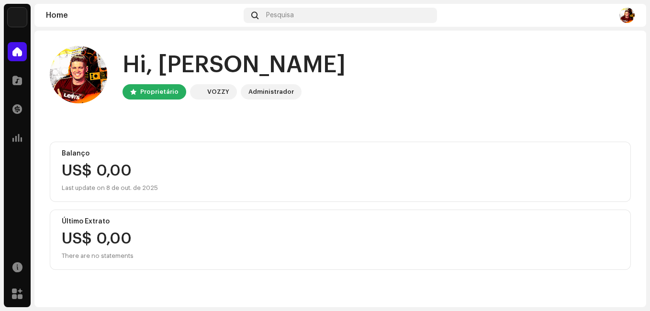
click at [261, 94] on div "Administrador" at bounding box center [270, 91] width 45 height 11
click at [263, 91] on div "Administrador" at bounding box center [270, 91] width 45 height 11
click at [217, 89] on div "VOZZY" at bounding box center [218, 91] width 22 height 11
click at [156, 92] on div "Proprietário" at bounding box center [159, 91] width 38 height 11
drag, startPoint x: 156, startPoint y: 92, endPoint x: 177, endPoint y: 100, distance: 22.2
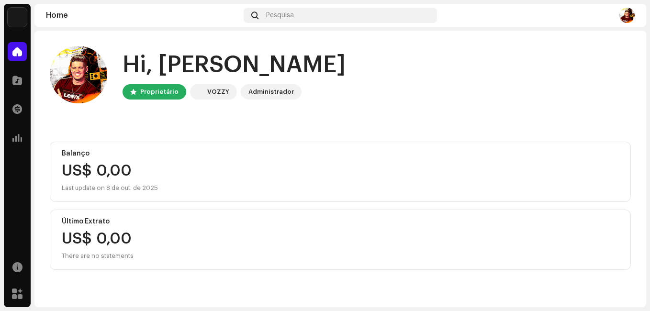
click at [177, 100] on div "Hi, [PERSON_NAME] Proprietário VOZZY Administrador" at bounding box center [340, 74] width 581 height 57
click at [162, 90] on div "Proprietário" at bounding box center [159, 91] width 38 height 11
click at [132, 89] on div at bounding box center [133, 92] width 6 height 8
click at [135, 91] on div at bounding box center [133, 92] width 6 height 8
click at [137, 62] on div "Hi, [PERSON_NAME]" at bounding box center [234, 65] width 223 height 31
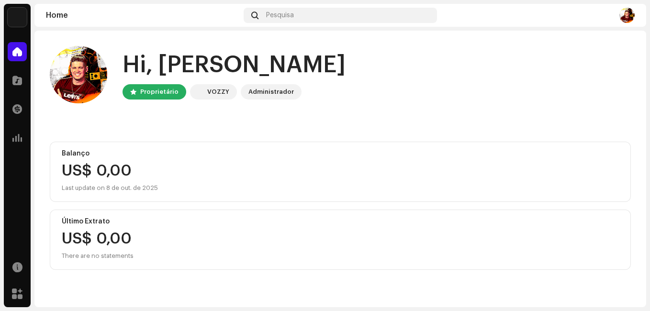
click at [103, 86] on img at bounding box center [78, 74] width 57 height 57
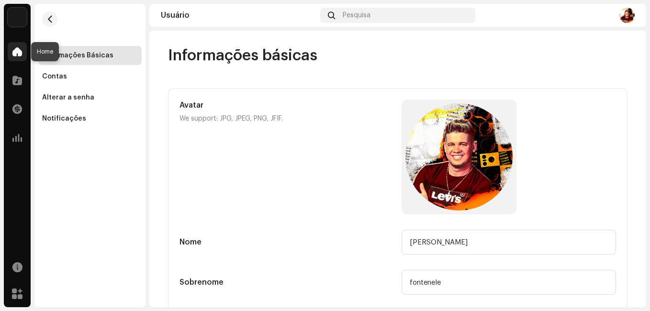
click at [18, 54] on span at bounding box center [17, 52] width 10 height 8
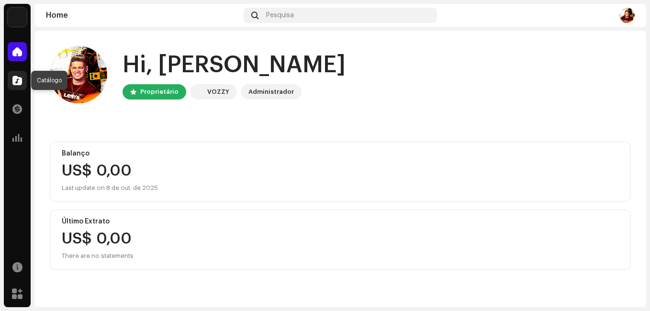
click at [12, 81] on div at bounding box center [17, 80] width 19 height 19
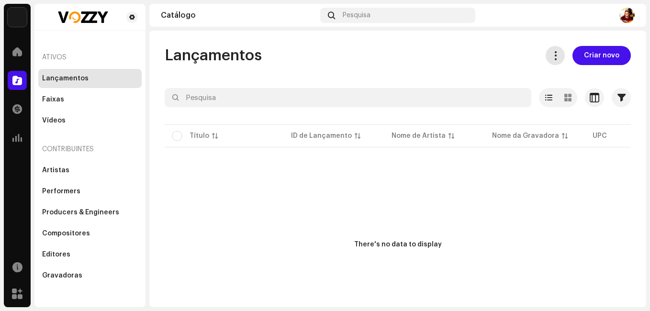
click at [553, 58] on span at bounding box center [555, 56] width 9 height 8
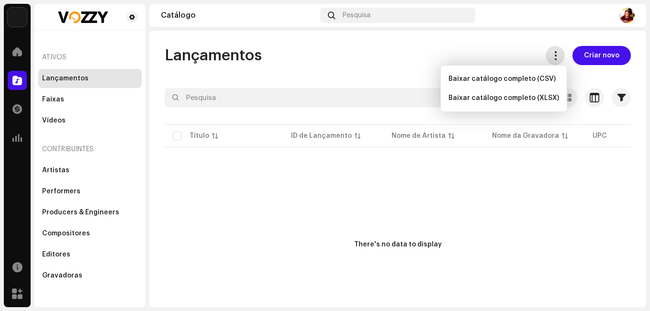
click at [551, 59] on span at bounding box center [555, 56] width 9 height 8
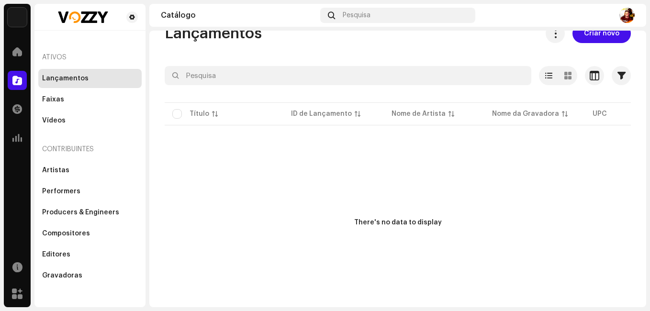
scroll to position [33, 0]
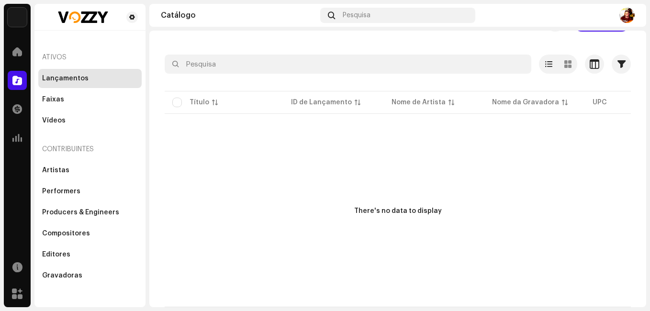
click at [597, 104] on p-table "Título ID de Lançamento Nome de Artista Nome da Gravadora UPC Data de criação F…" at bounding box center [398, 102] width 466 height 27
click at [598, 104] on p-table "Título ID de Lançamento Nome de Artista Nome da Gravadora UPC Data de criação F…" at bounding box center [398, 102] width 466 height 27
click at [68, 173] on div "Artistas" at bounding box center [90, 171] width 96 height 8
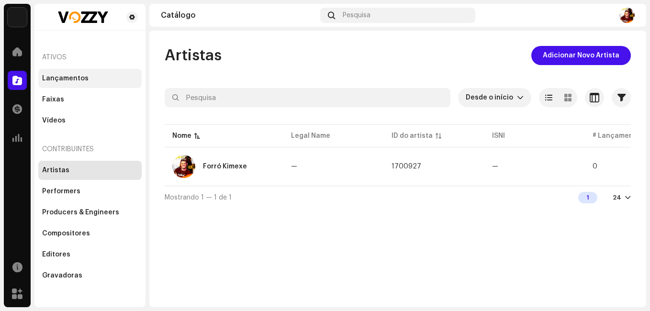
click at [76, 74] on div "Lançamentos" at bounding box center [89, 78] width 103 height 19
